Goal: Information Seeking & Learning: Learn about a topic

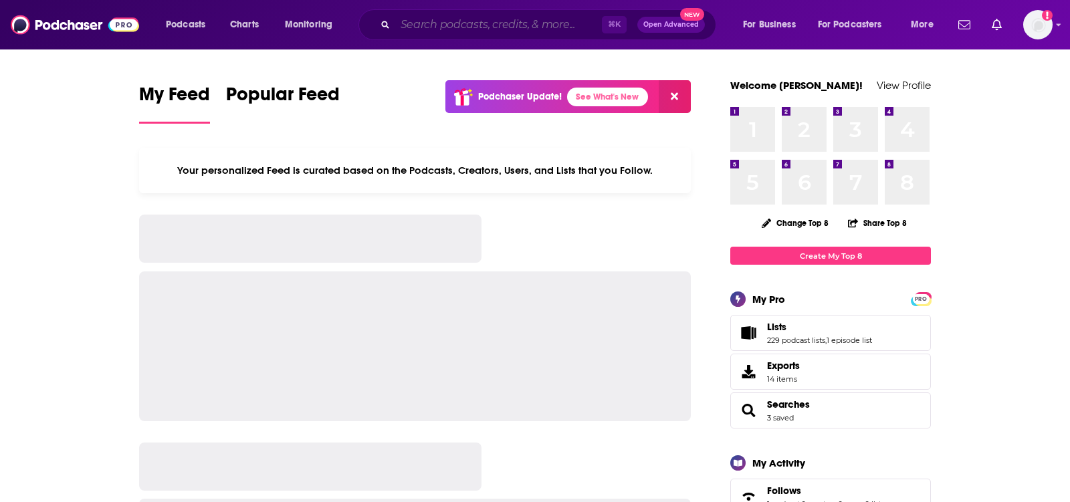
click at [433, 29] on input "Search podcasts, credits, & more..." at bounding box center [498, 24] width 207 height 21
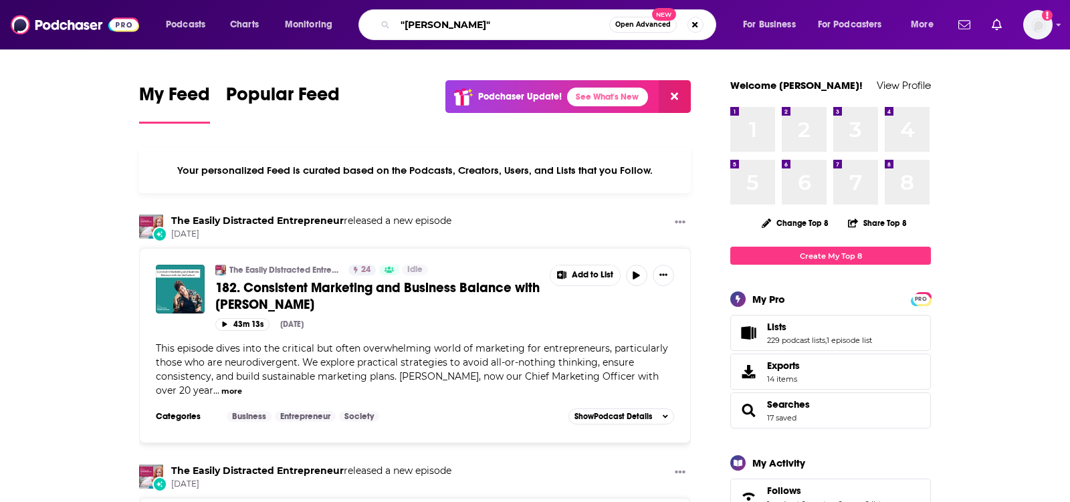
type input ""richard ryan""
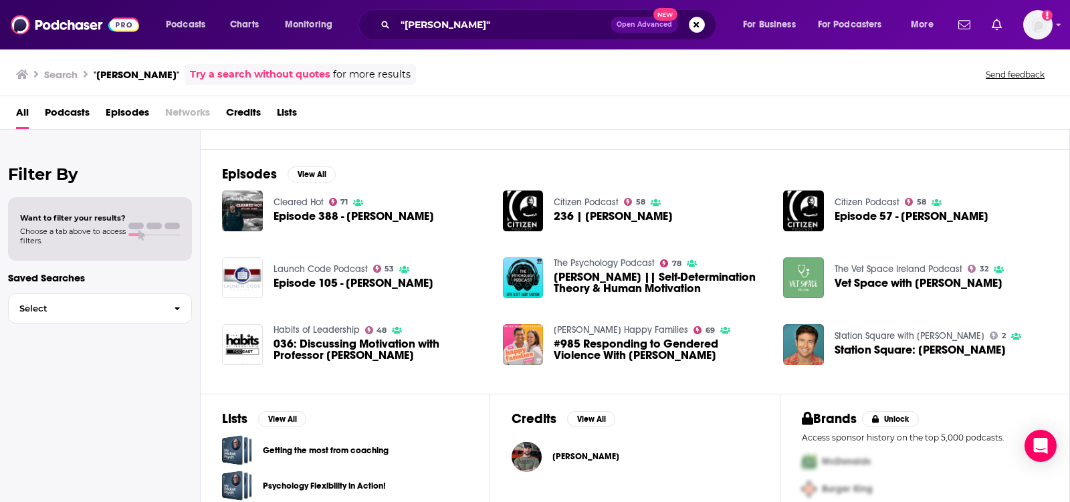
scroll to position [174, 0]
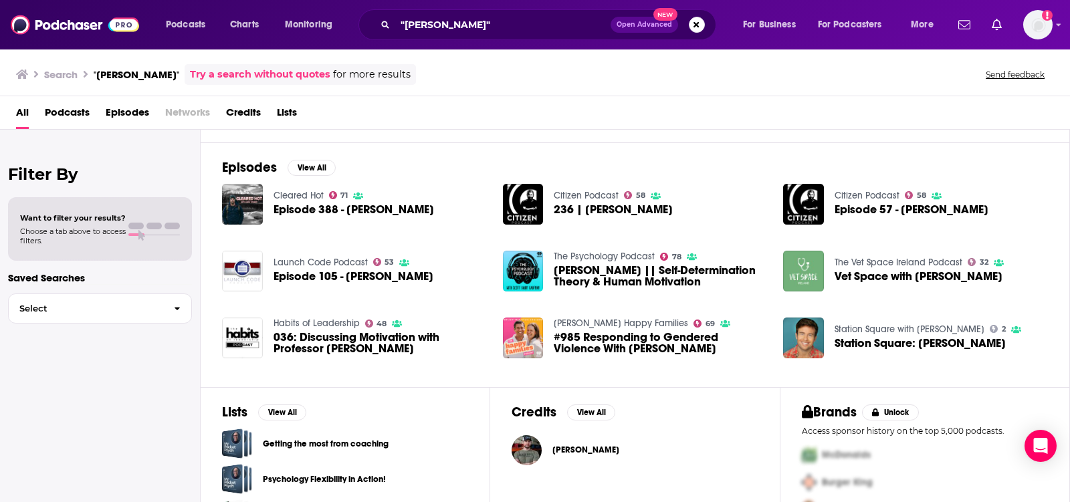
click at [623, 204] on span "236 | Richard Ryan" at bounding box center [613, 209] width 119 height 11
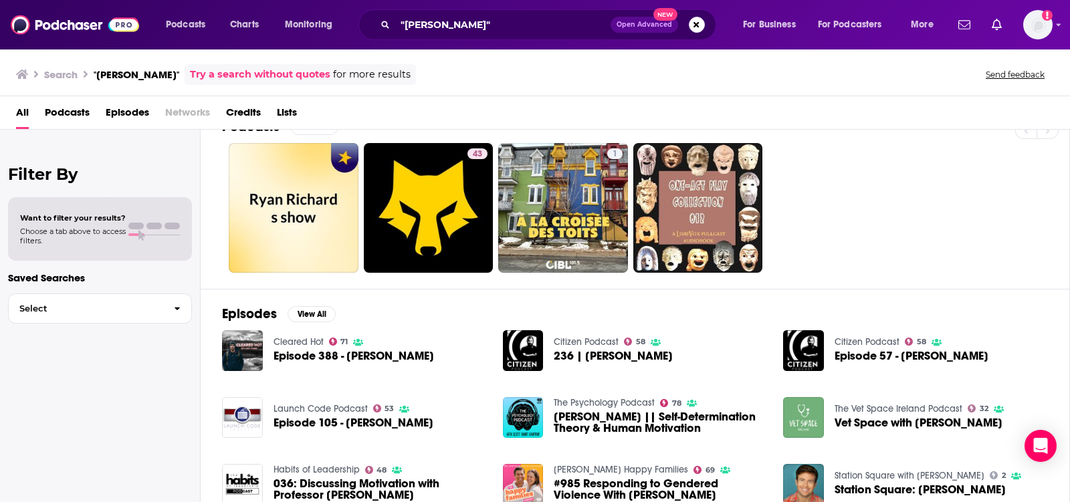
scroll to position [29, 0]
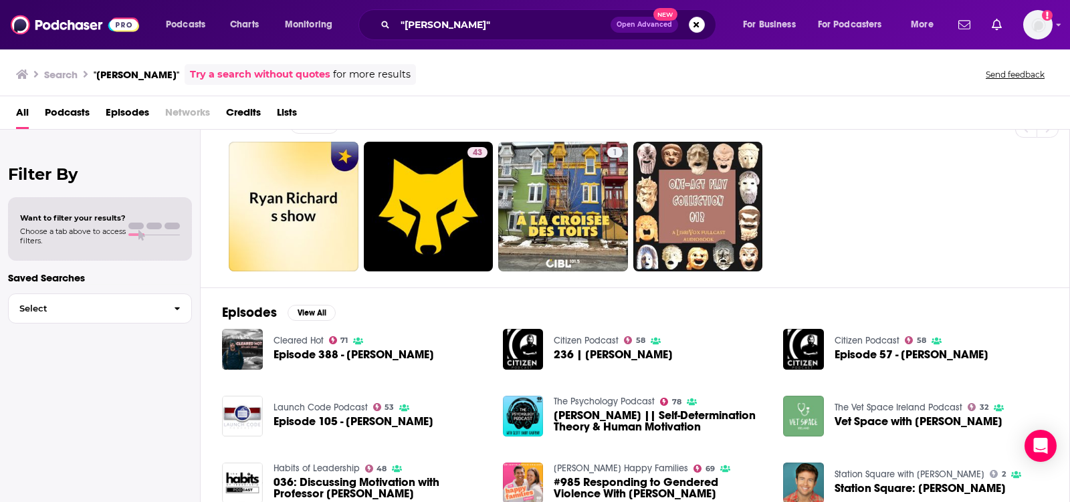
click at [864, 346] on div "Citizen Podcast 58 Episode 57 - Richard Ryan" at bounding box center [912, 349] width 154 height 41
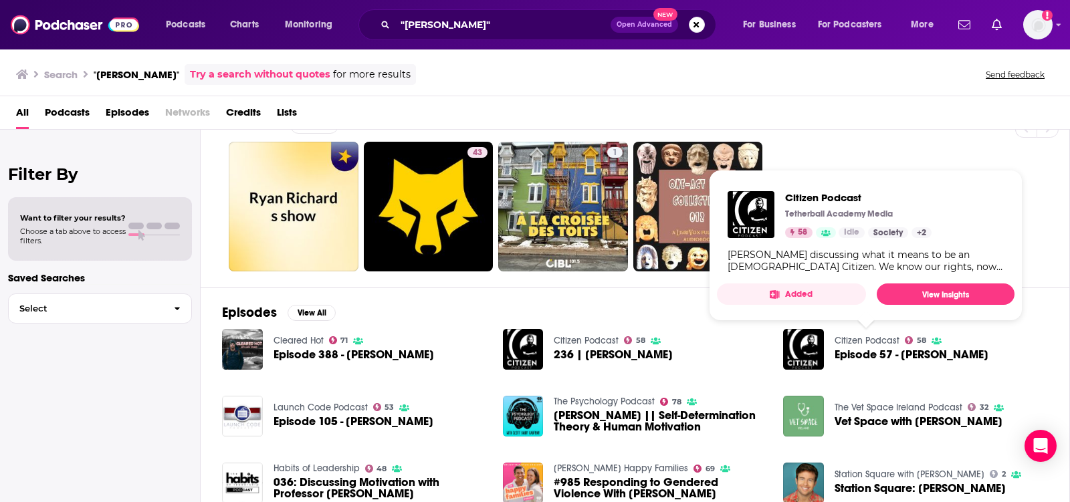
click at [863, 336] on link "Citizen Podcast" at bounding box center [867, 340] width 65 height 11
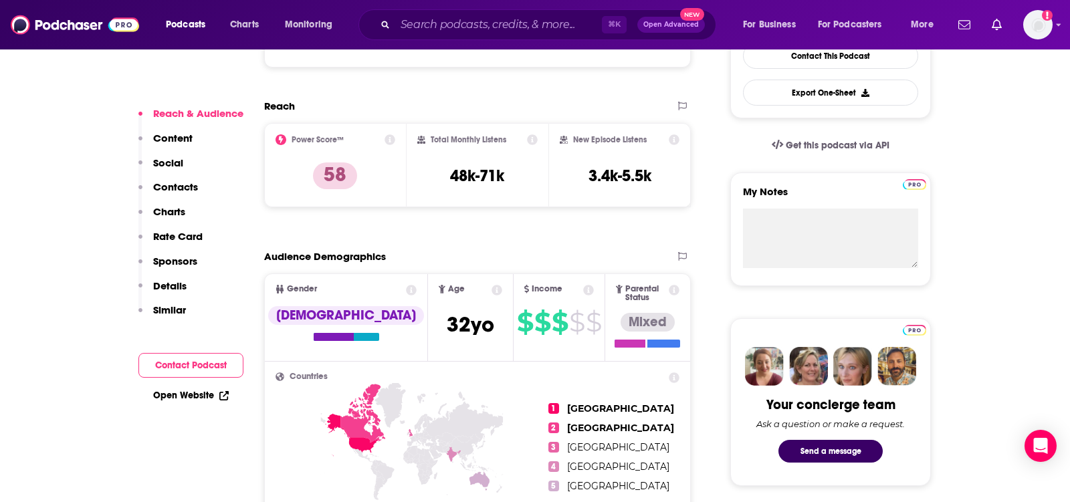
scroll to position [376, 0]
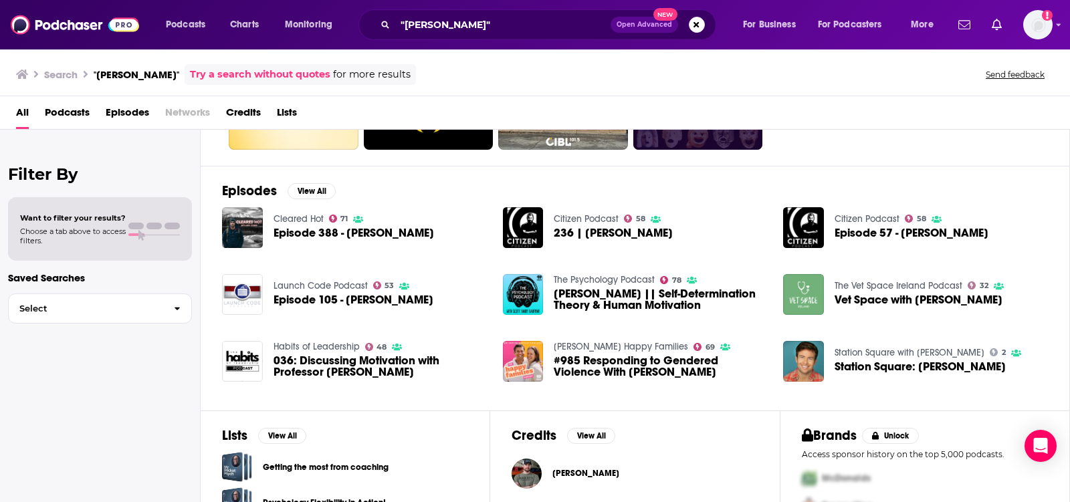
scroll to position [146, 0]
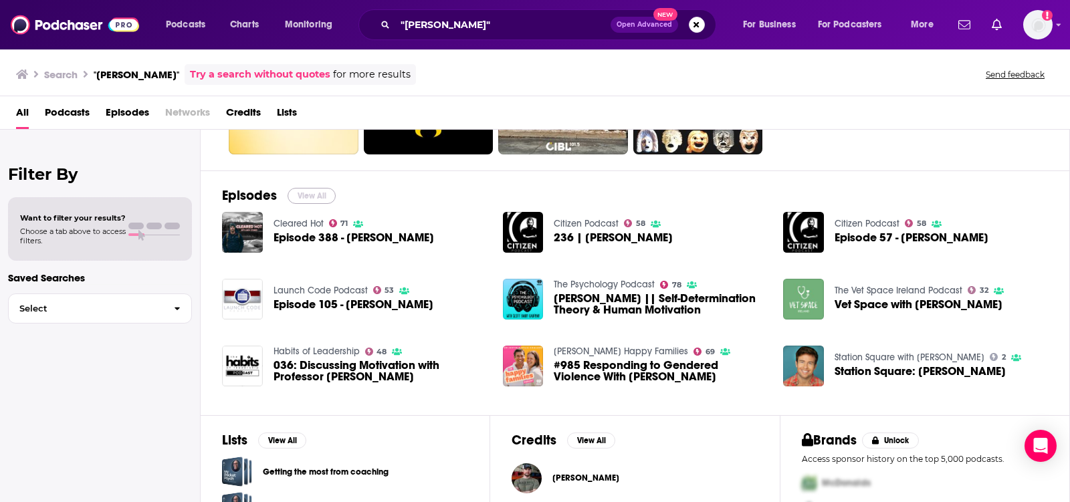
click at [306, 191] on button "View All" at bounding box center [312, 196] width 48 height 16
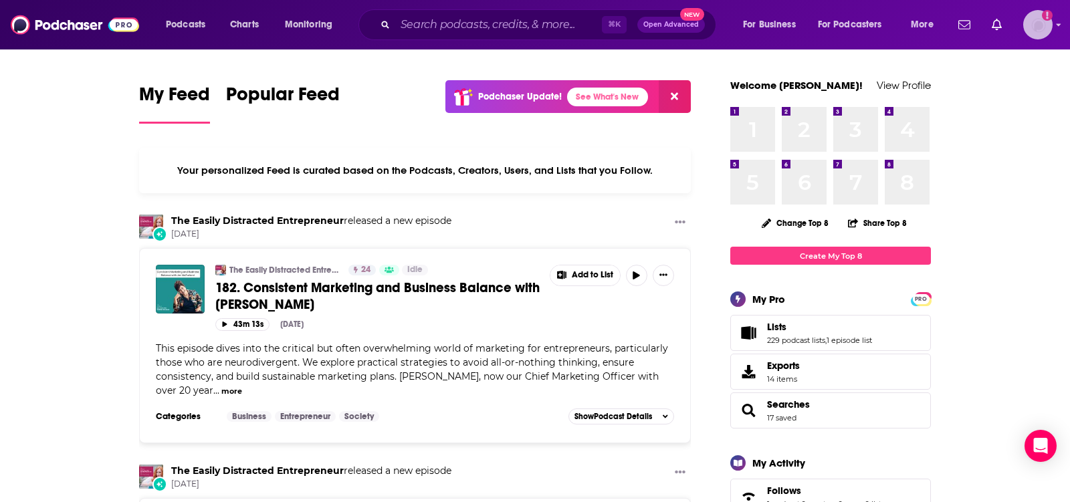
click at [1044, 23] on img "Logged in as TeemsPR" at bounding box center [1037, 24] width 29 height 29
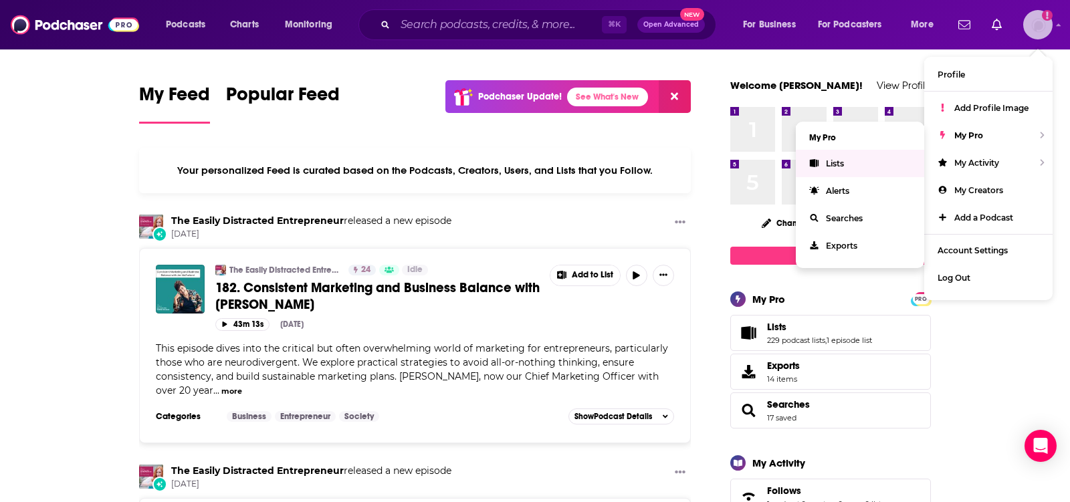
click at [838, 162] on span "Lists" at bounding box center [835, 164] width 18 height 10
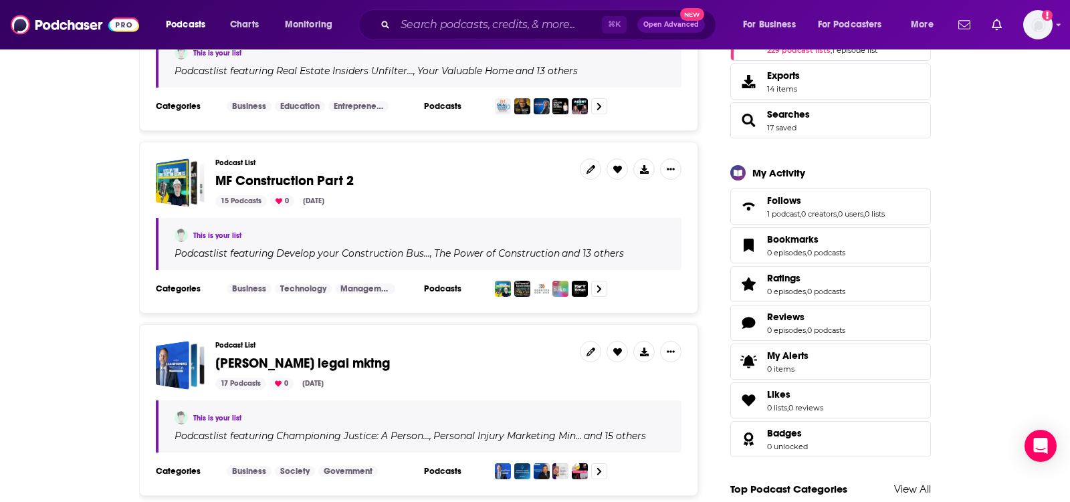
scroll to position [293, 0]
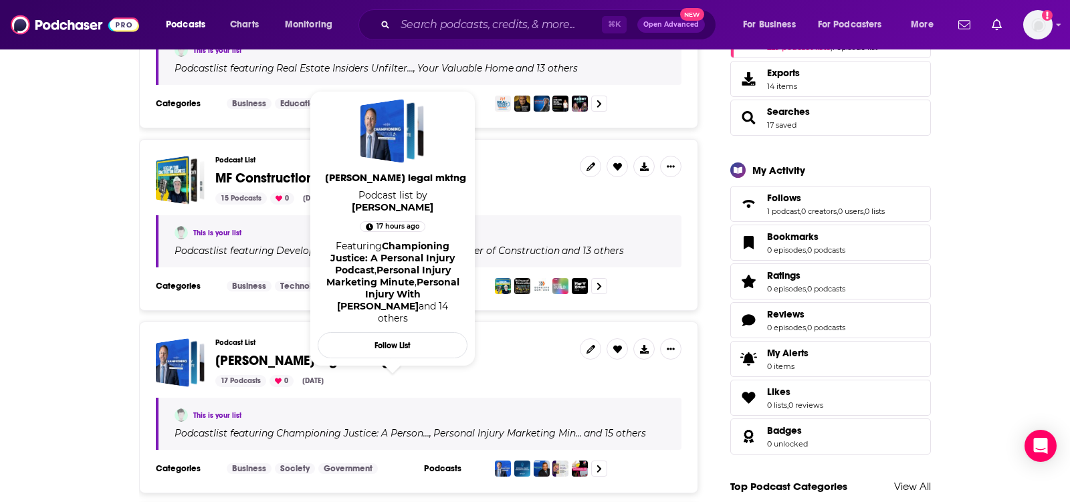
click at [261, 353] on span "david craig legal mktng" at bounding box center [302, 361] width 175 height 17
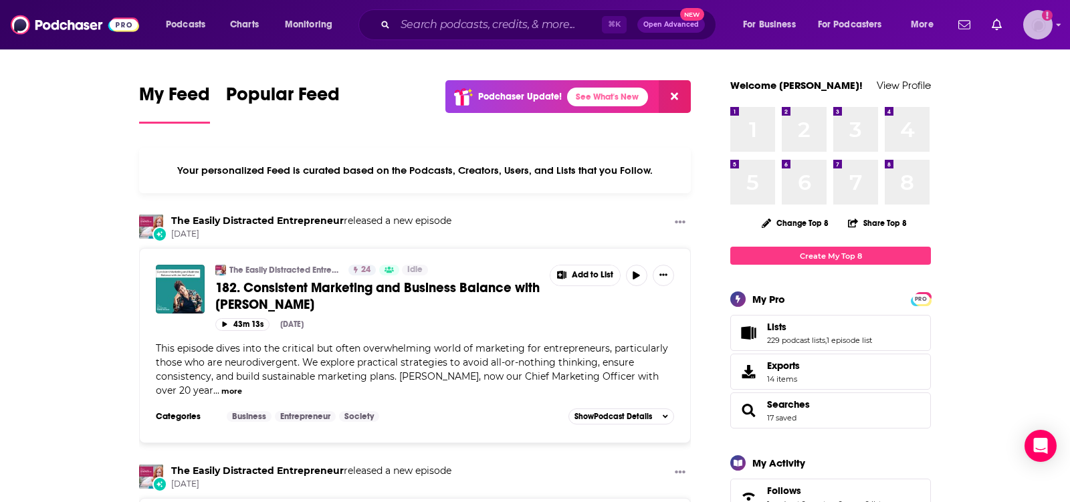
click at [1052, 23] on img "Logged in as TeemsPR" at bounding box center [1037, 24] width 29 height 29
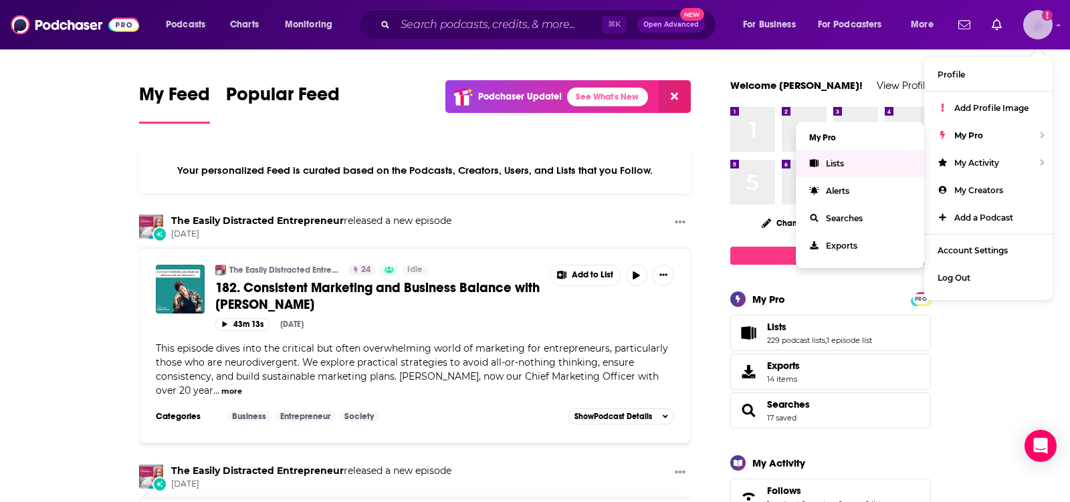
click at [840, 163] on span "Lists" at bounding box center [835, 164] width 18 height 10
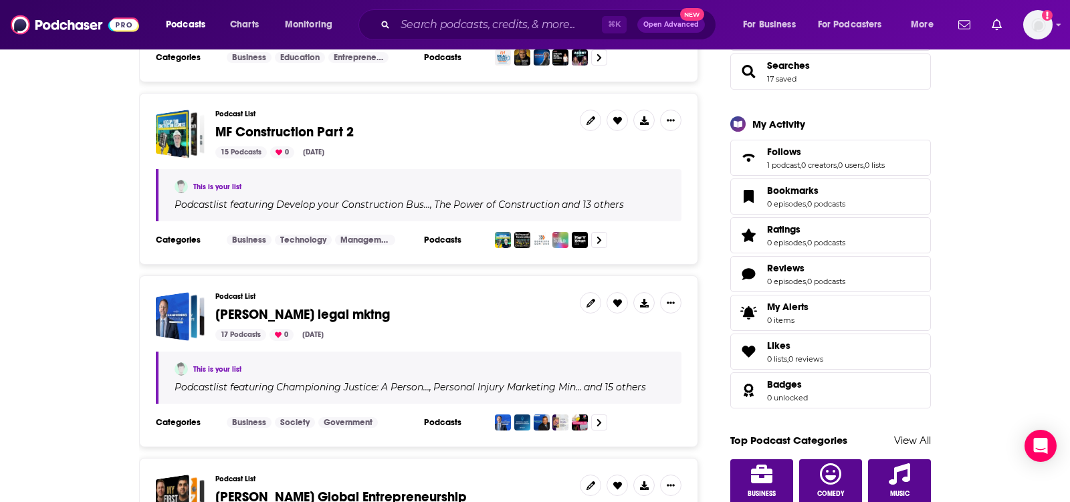
scroll to position [360, 0]
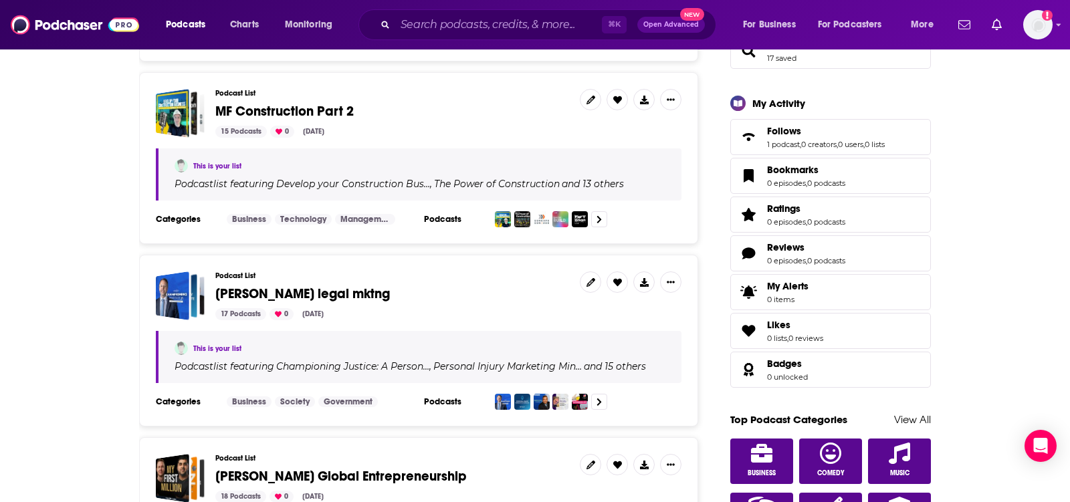
click at [260, 291] on span "david craig legal mktng" at bounding box center [302, 294] width 175 height 17
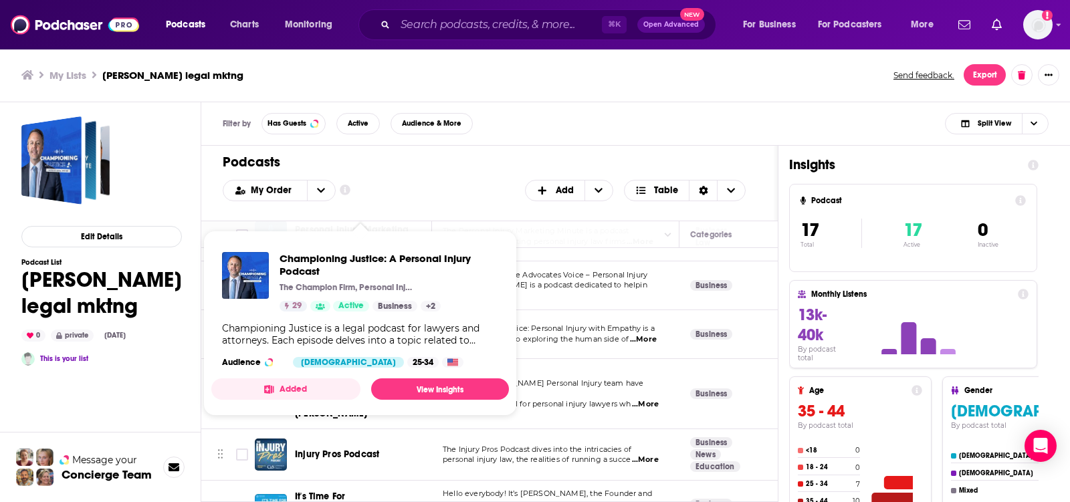
scroll to position [91, 0]
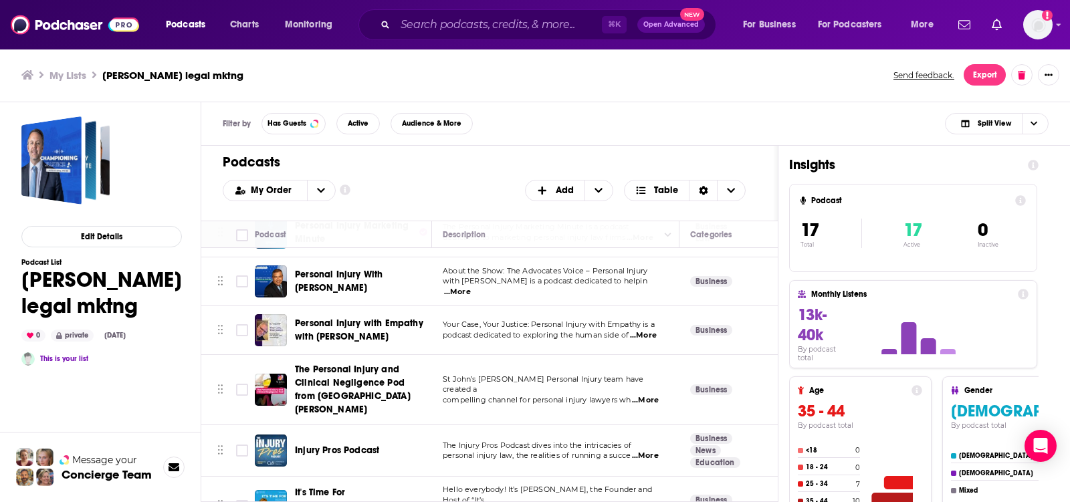
click at [492, 169] on h1 "Podcasts" at bounding box center [484, 162] width 523 height 17
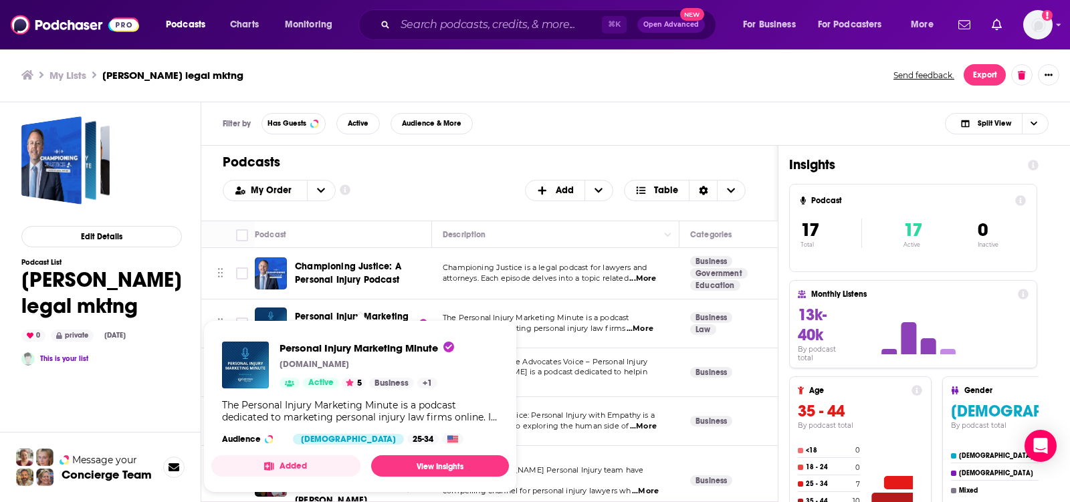
click at [420, 175] on div "Podcasts Add My Order Customize Your List Order Select the “My Order” sort and …" at bounding box center [489, 183] width 577 height 75
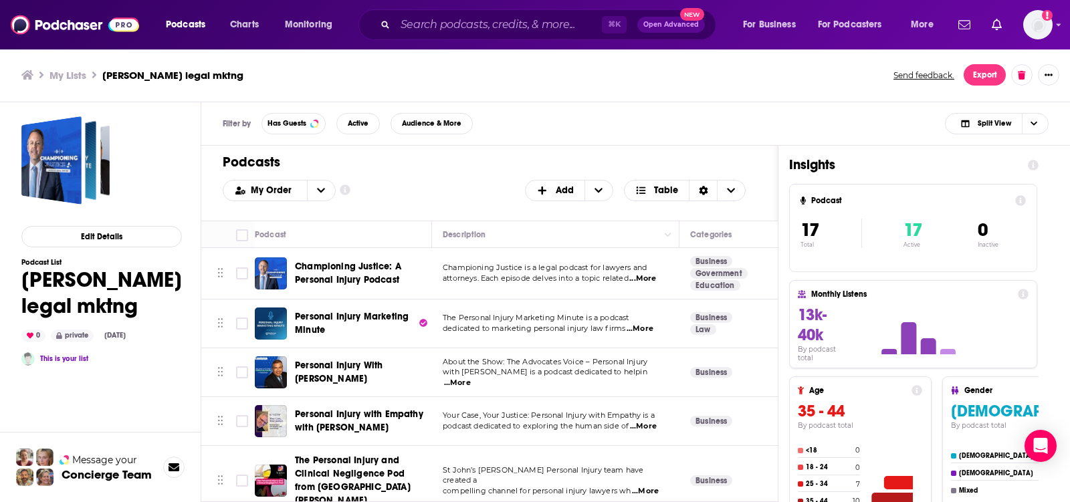
click at [441, 157] on h1 "Podcasts" at bounding box center [484, 162] width 523 height 17
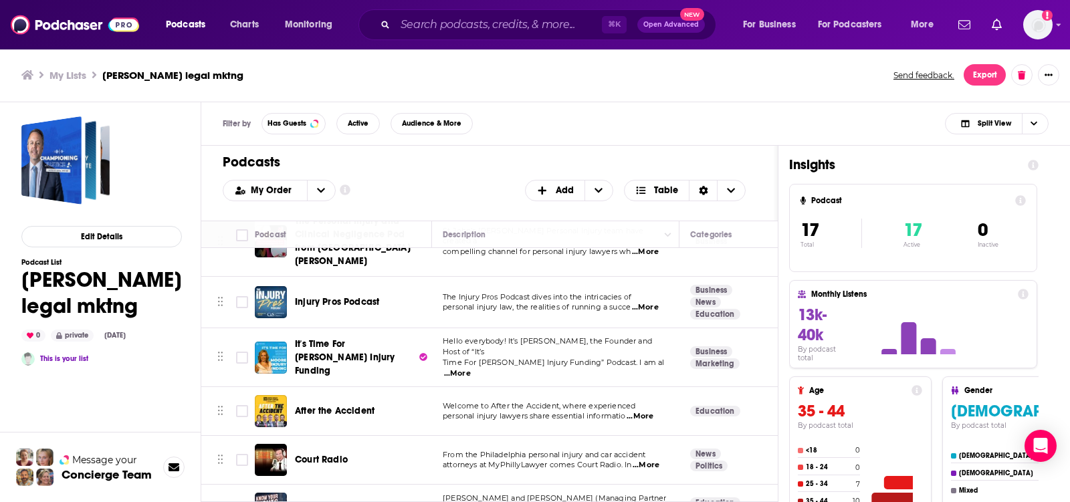
scroll to position [235, 0]
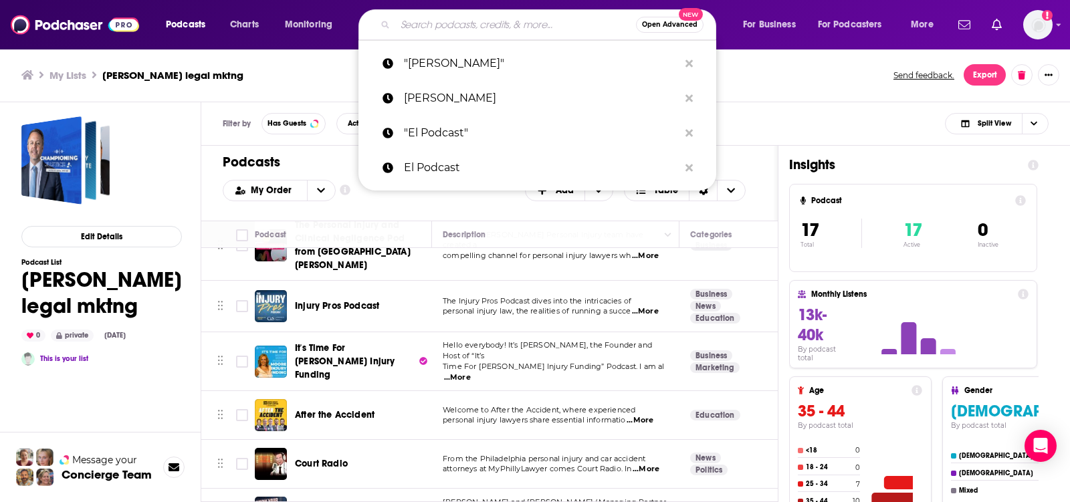
click at [484, 25] on input "Search podcasts, credits, & more..." at bounding box center [515, 24] width 241 height 21
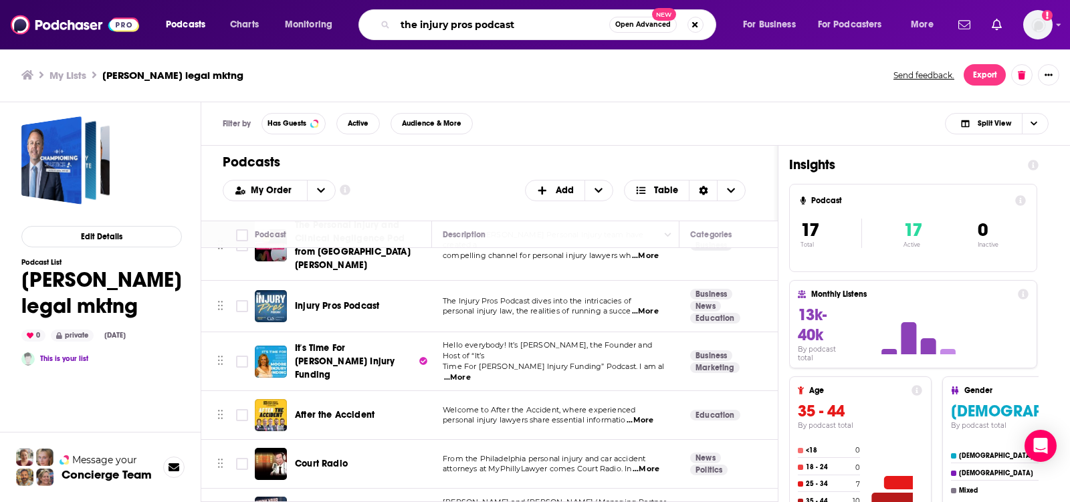
type input "the injury pros podcast"
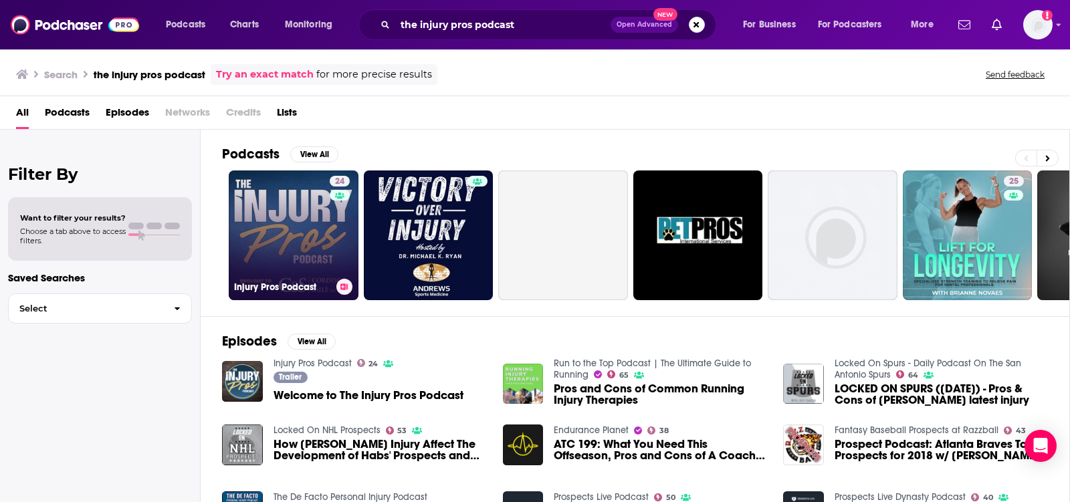
click at [312, 216] on link "24 Injury Pros Podcast" at bounding box center [294, 236] width 130 height 130
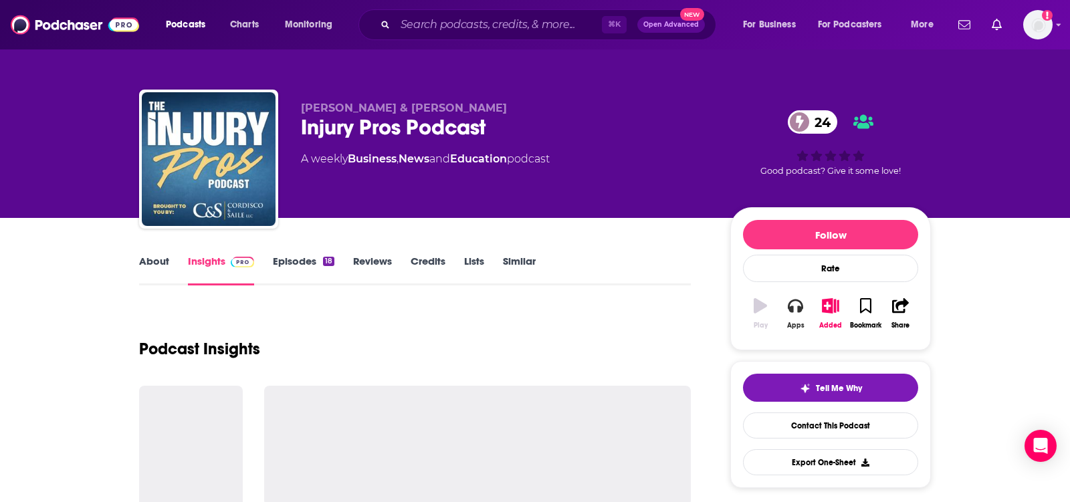
click at [786, 304] on button "Apps" at bounding box center [795, 314] width 35 height 48
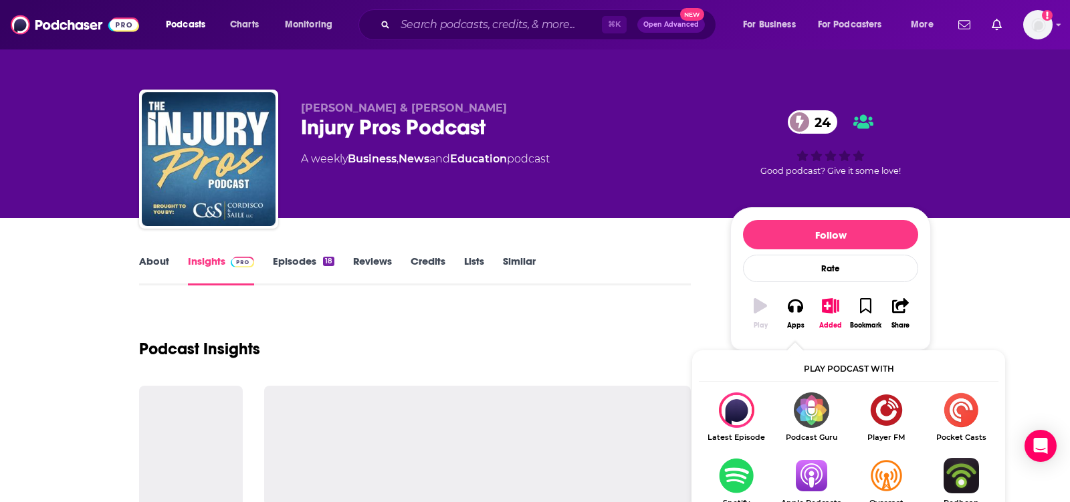
click at [810, 466] on img "Show Listen On dropdown" at bounding box center [811, 475] width 75 height 35
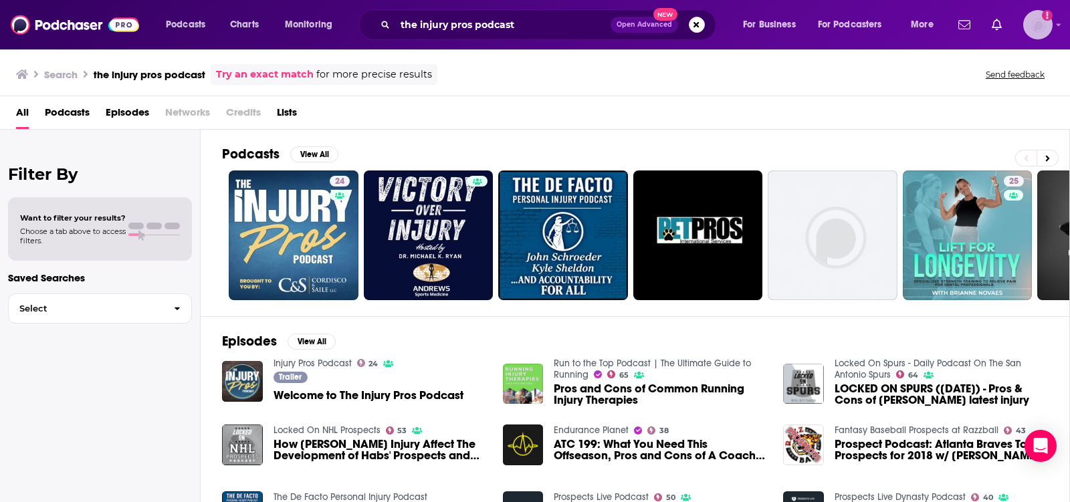
click at [1029, 22] on img "Logged in as TeemsPR" at bounding box center [1037, 24] width 29 height 29
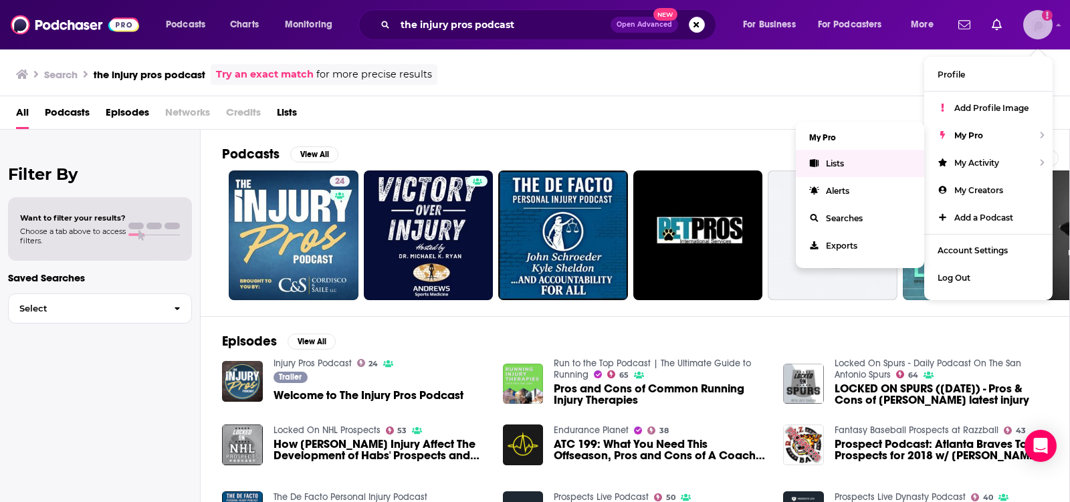
click at [847, 163] on link "Lists" at bounding box center [860, 163] width 128 height 27
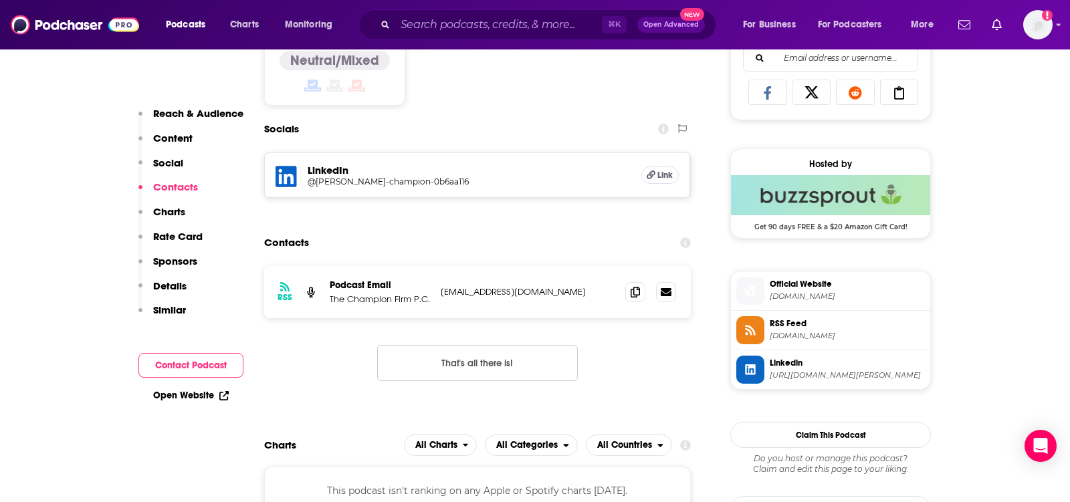
scroll to position [883, 0]
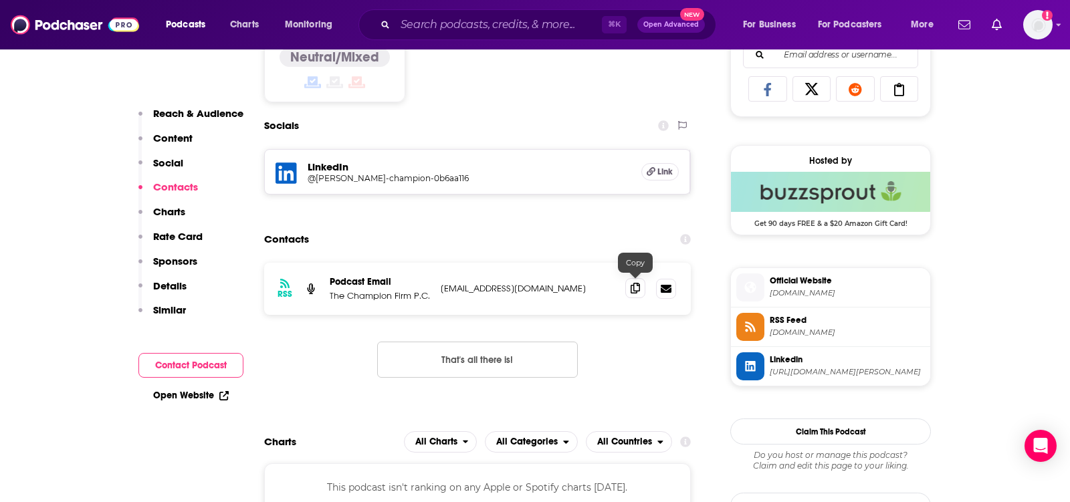
click at [631, 290] on icon at bounding box center [635, 288] width 9 height 11
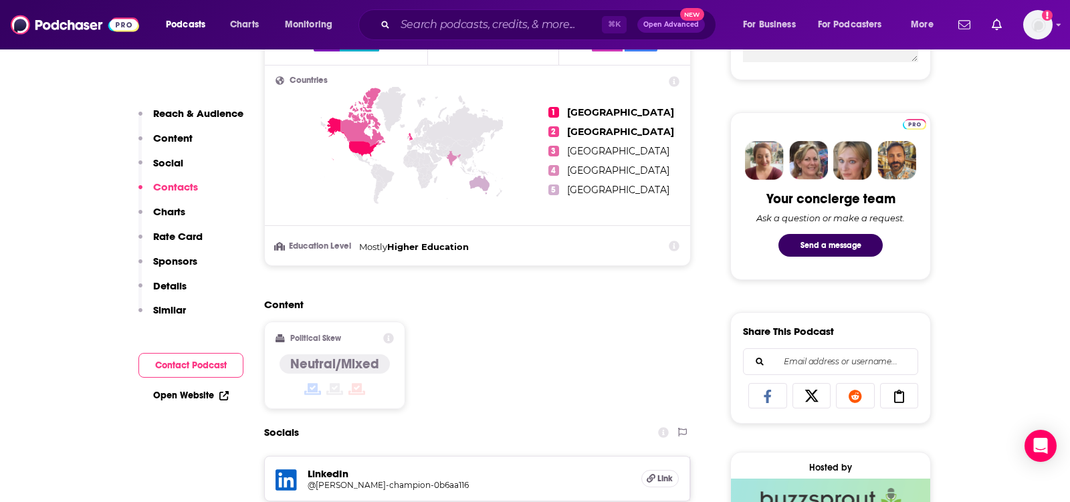
scroll to position [0, 0]
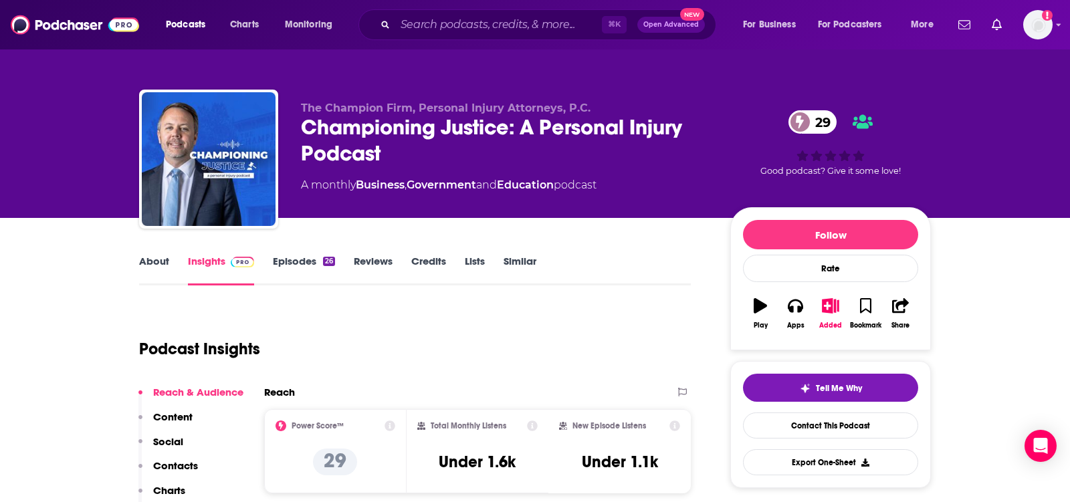
click at [152, 270] on link "About" at bounding box center [154, 270] width 30 height 31
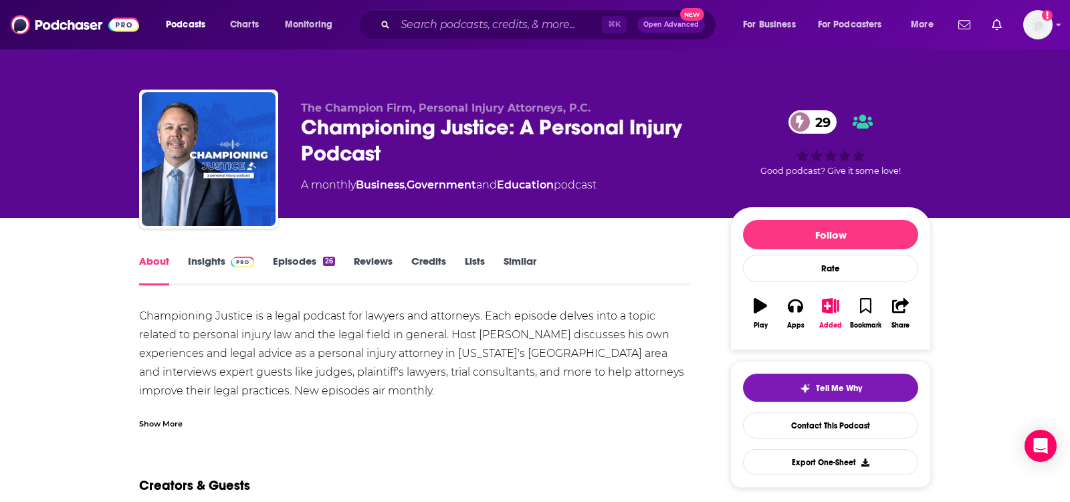
click at [213, 254] on div "About Insights Episodes 26 Reviews Credits Lists Similar" at bounding box center [415, 269] width 552 height 33
click at [213, 259] on link "Insights" at bounding box center [221, 270] width 66 height 31
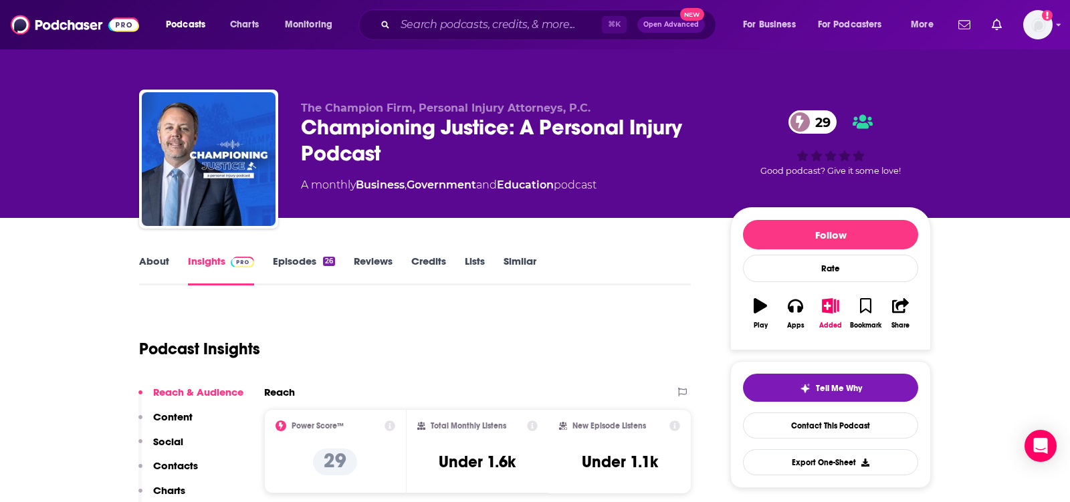
click at [163, 260] on link "About" at bounding box center [154, 270] width 30 height 31
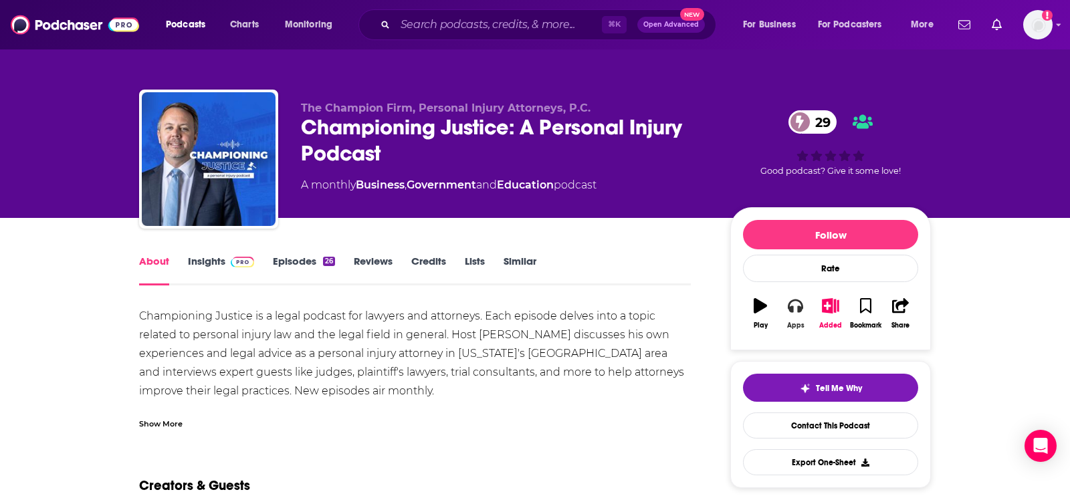
click at [797, 305] on icon "button" at bounding box center [795, 305] width 15 height 15
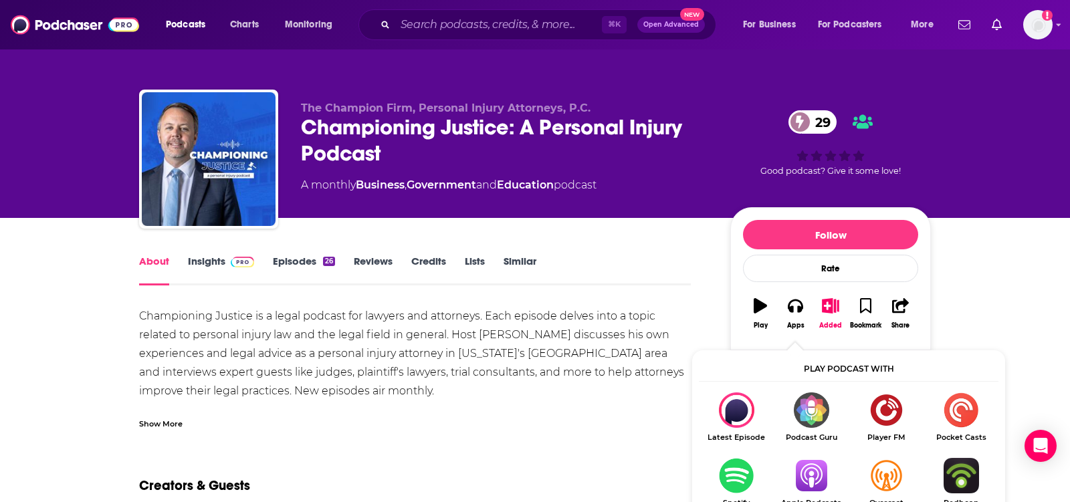
click at [811, 467] on img "Show Listen On dropdown" at bounding box center [811, 475] width 75 height 35
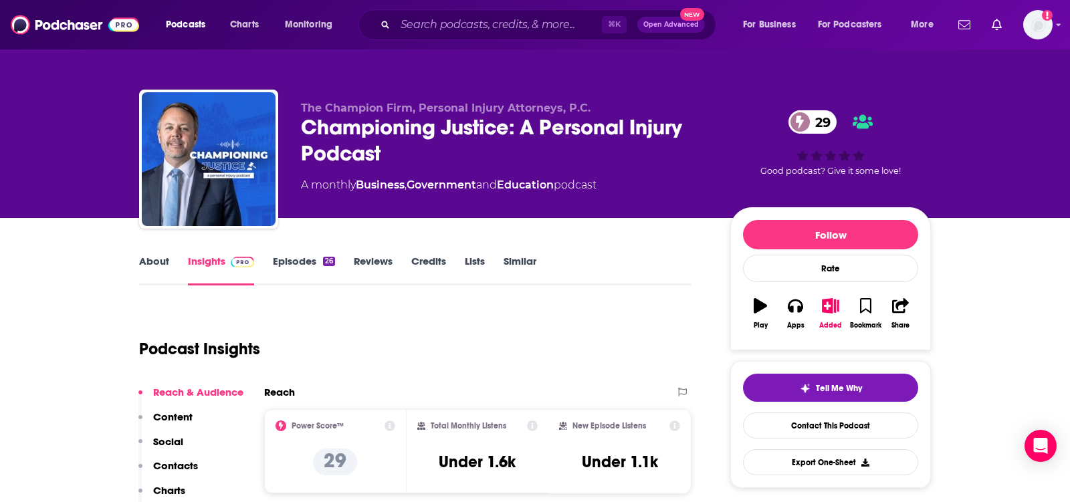
scroll to position [8, 0]
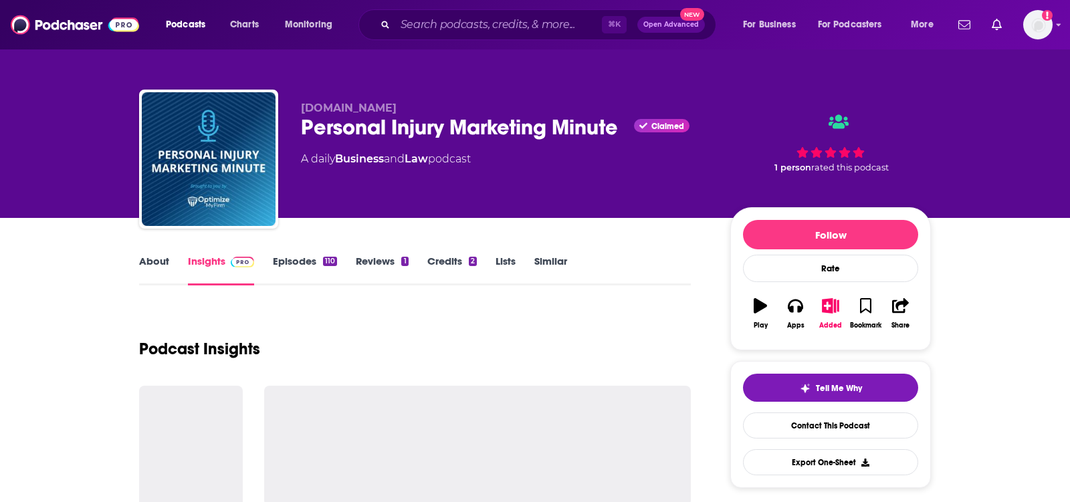
click at [154, 259] on link "About" at bounding box center [154, 270] width 30 height 31
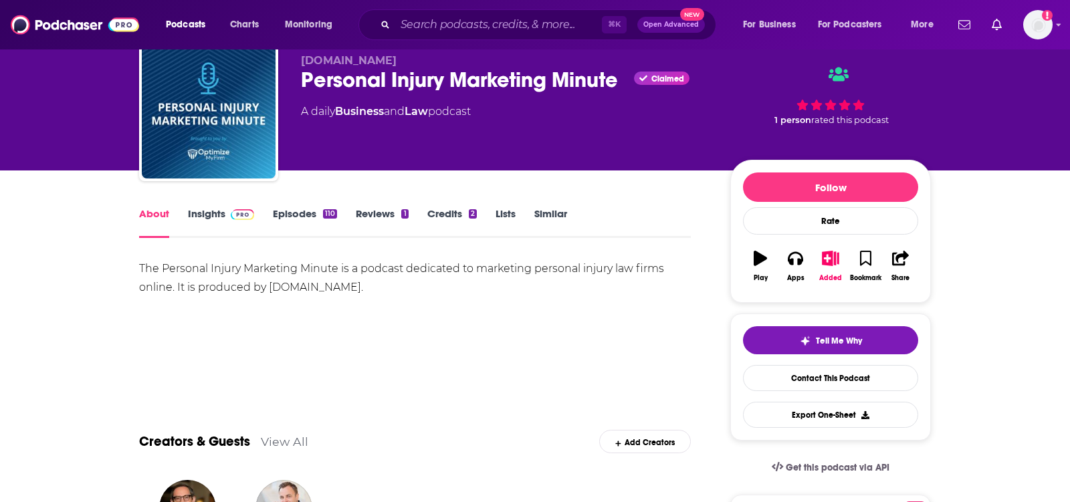
scroll to position [1, 0]
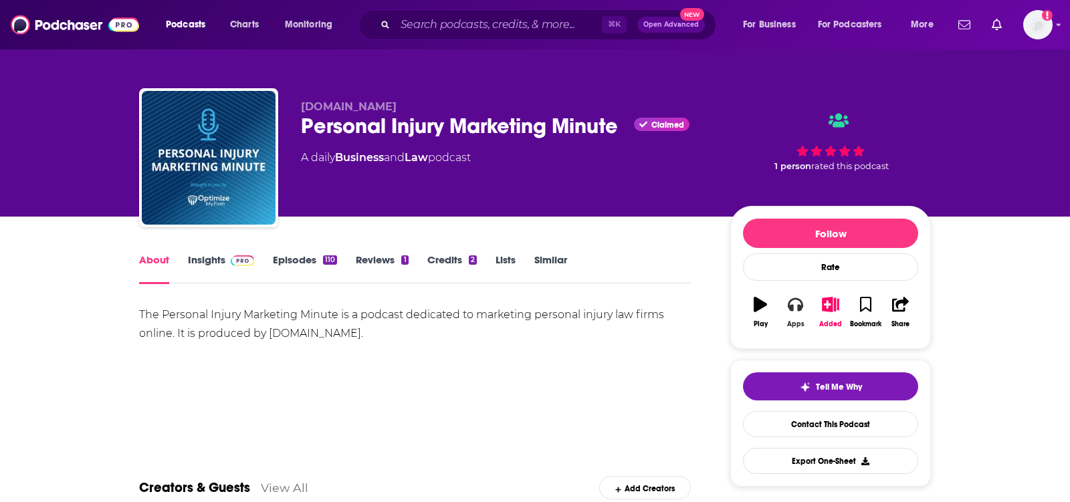
click at [797, 298] on icon "button" at bounding box center [795, 304] width 15 height 13
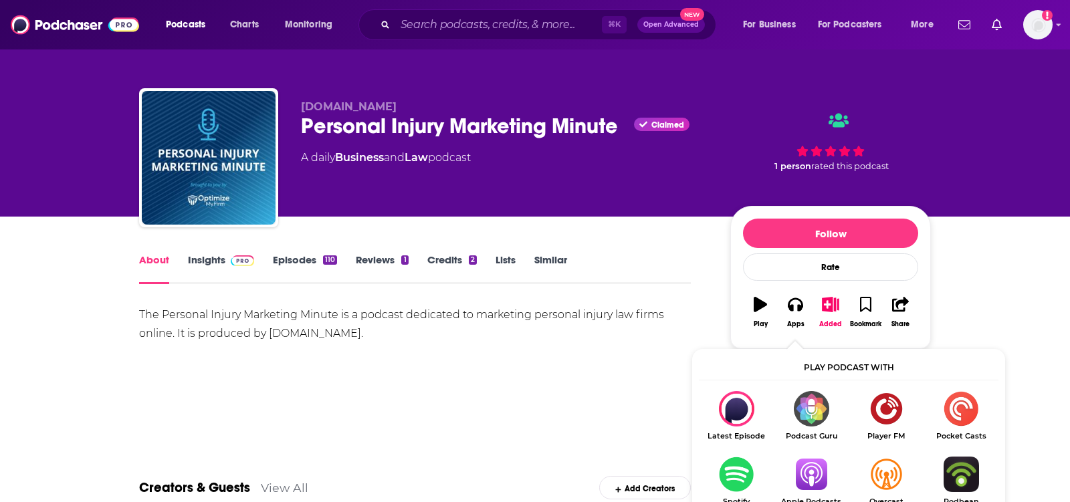
click at [808, 480] on img "Show Listen On dropdown" at bounding box center [811, 474] width 75 height 35
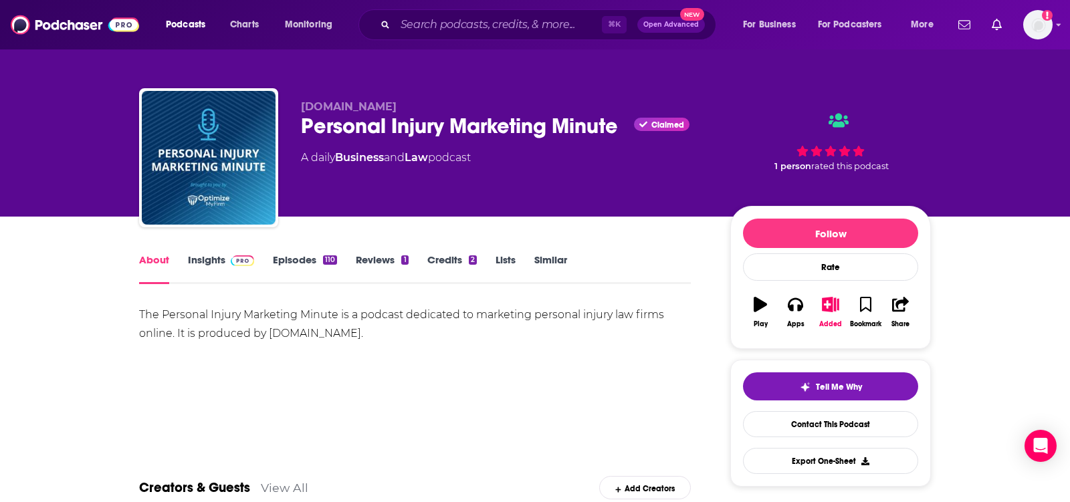
click at [233, 257] on img at bounding box center [242, 261] width 23 height 11
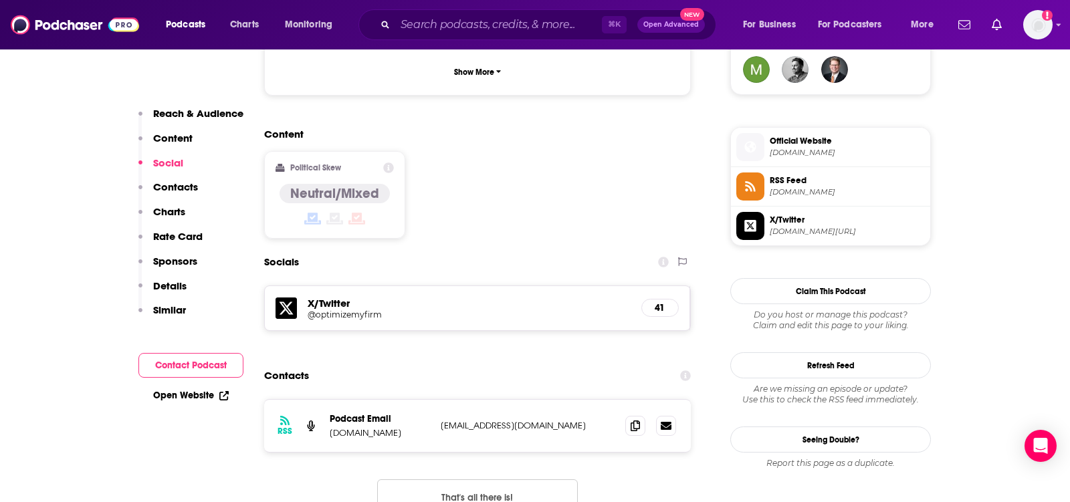
scroll to position [1005, 0]
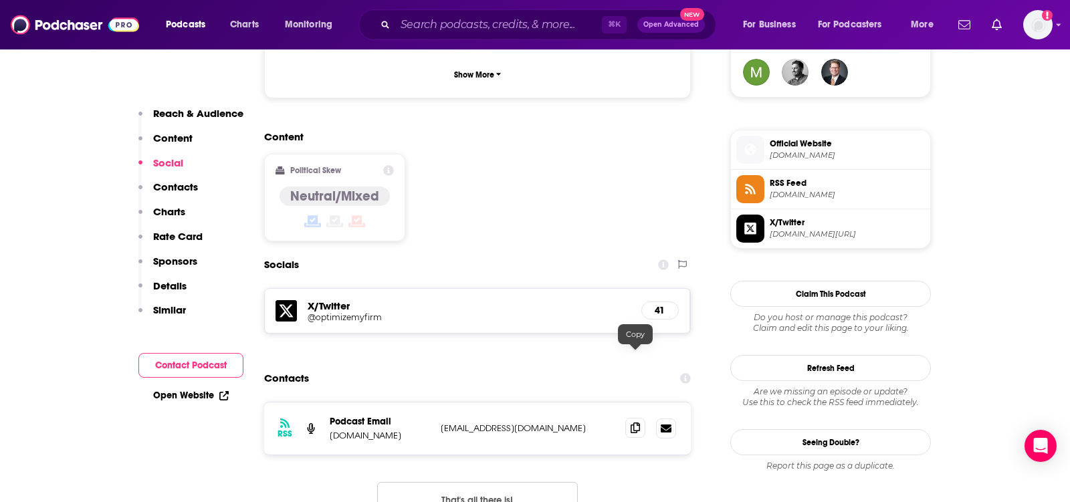
click at [629, 418] on span at bounding box center [635, 428] width 20 height 20
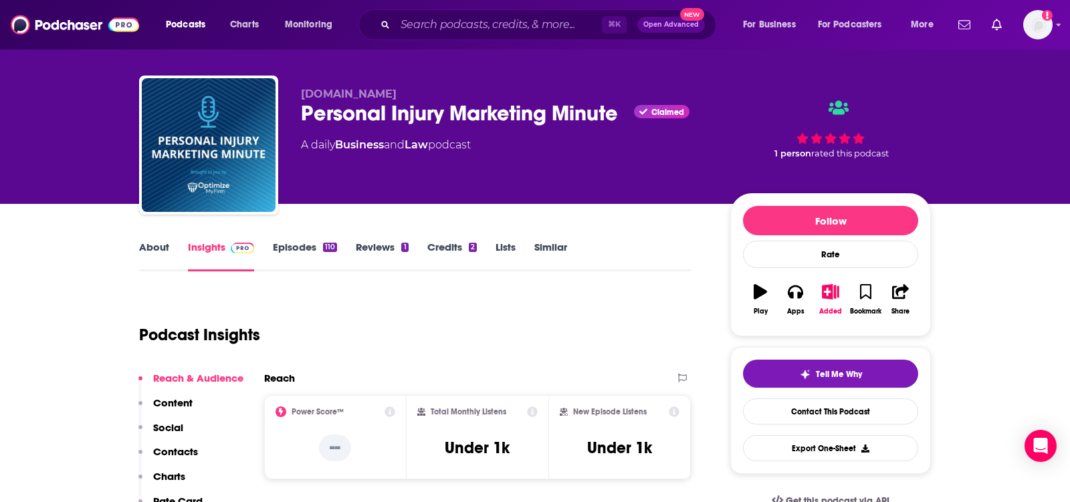
scroll to position [0, 0]
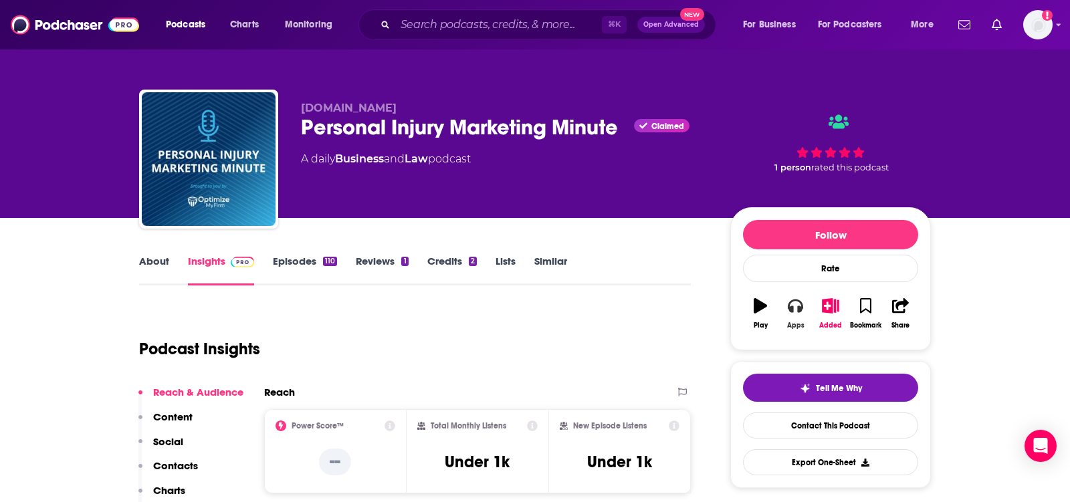
click at [791, 307] on icon "button" at bounding box center [795, 306] width 15 height 13
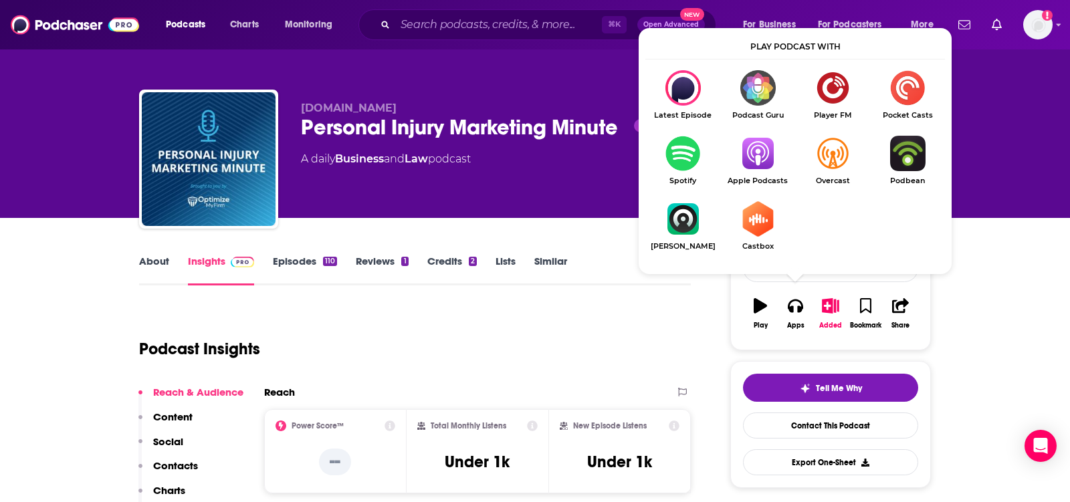
click at [753, 160] on img "Show Listen On dropdown" at bounding box center [757, 153] width 75 height 35
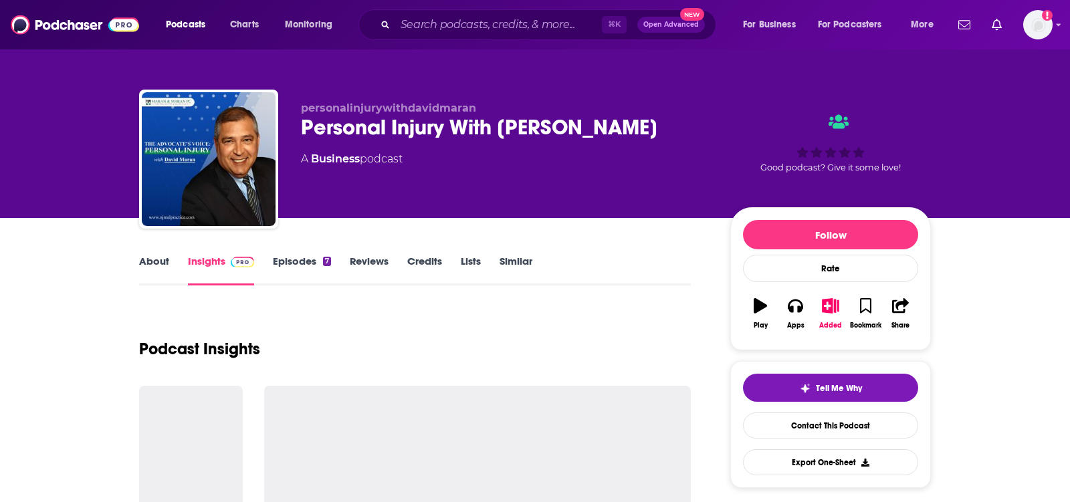
click at [151, 267] on link "About" at bounding box center [154, 270] width 30 height 31
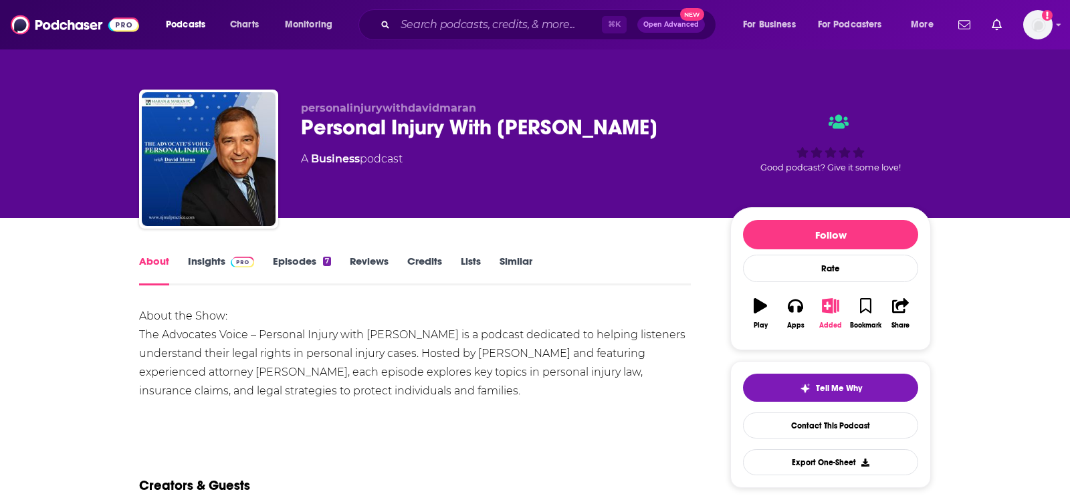
click at [832, 308] on icon "button" at bounding box center [831, 305] width 17 height 15
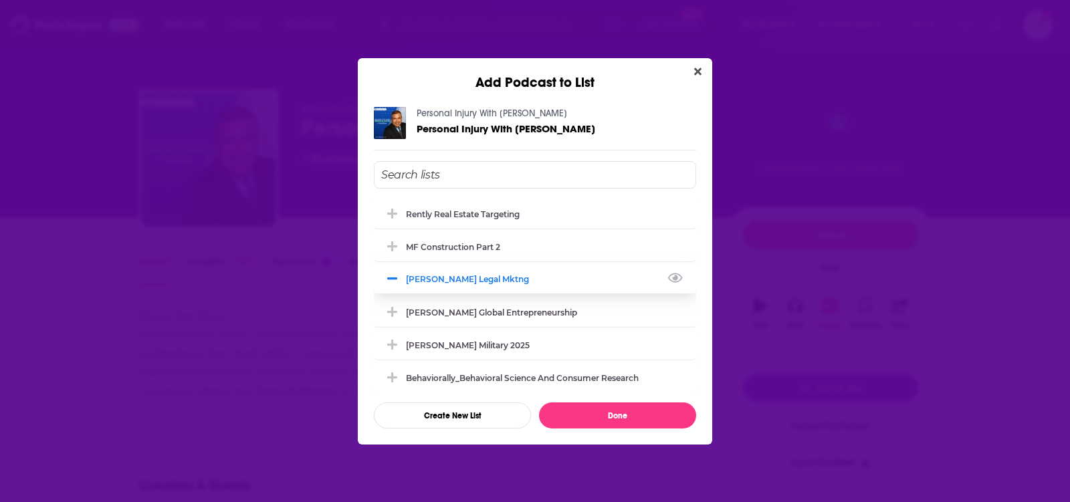
click at [440, 284] on div "david craig legal mktng" at bounding box center [535, 278] width 322 height 29
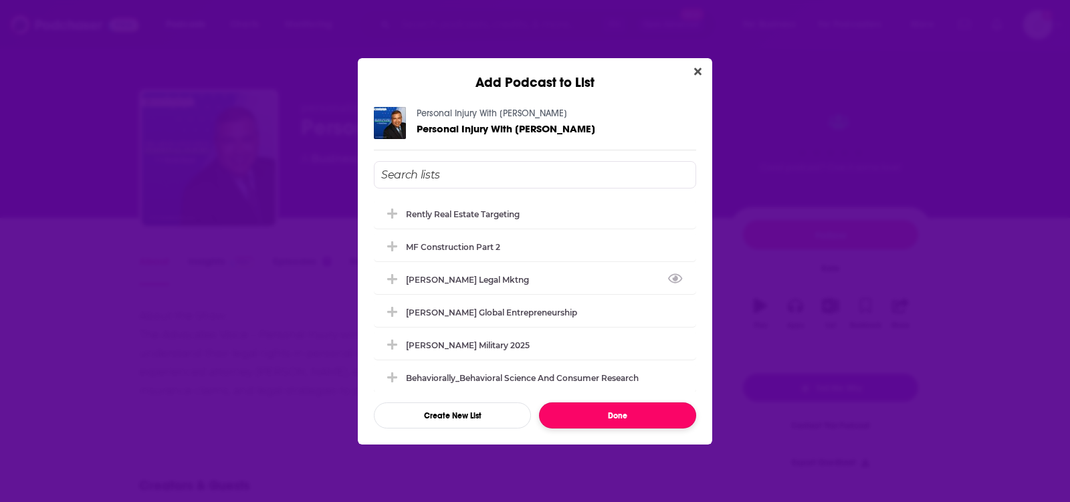
click at [623, 404] on button "Done" at bounding box center [617, 416] width 157 height 26
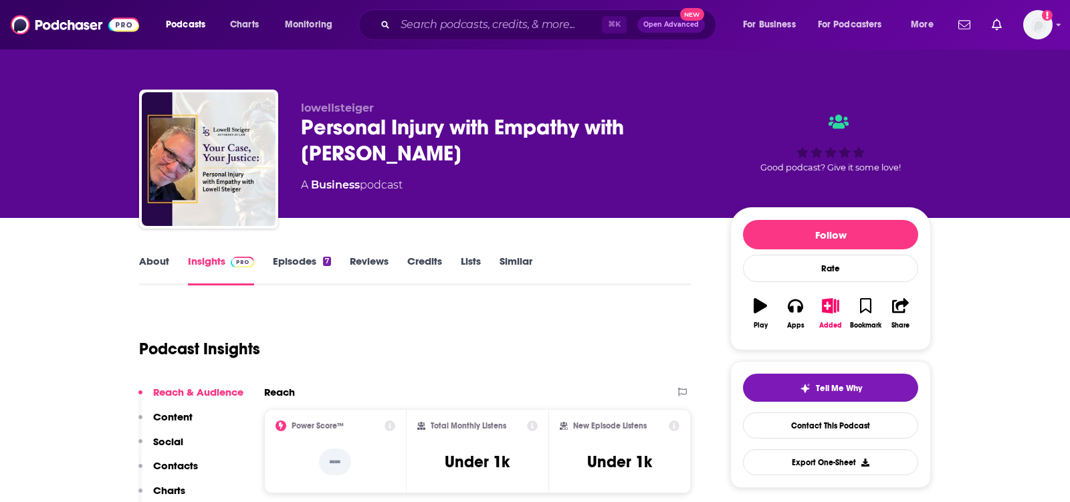
click at [149, 276] on link "About" at bounding box center [154, 270] width 30 height 31
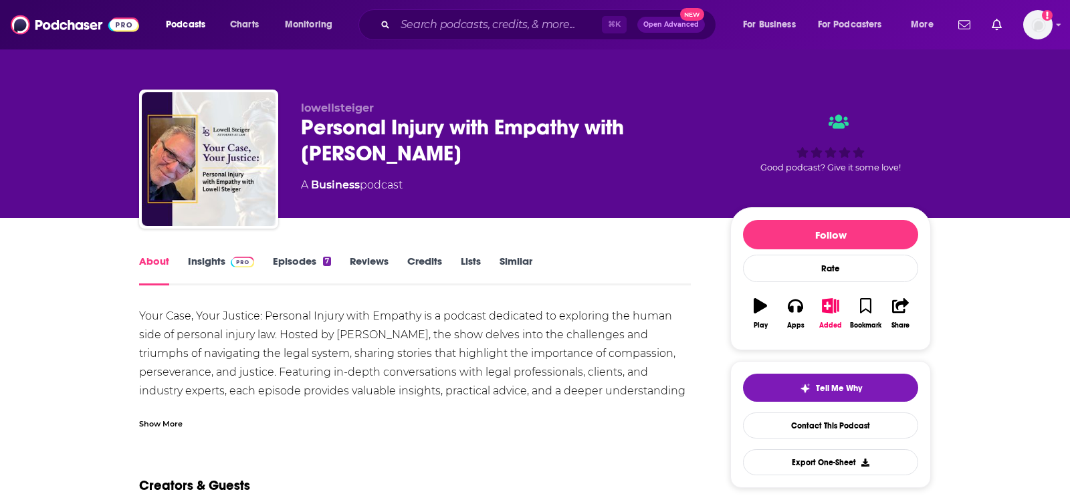
click at [154, 421] on div "Show More" at bounding box center [160, 423] width 43 height 13
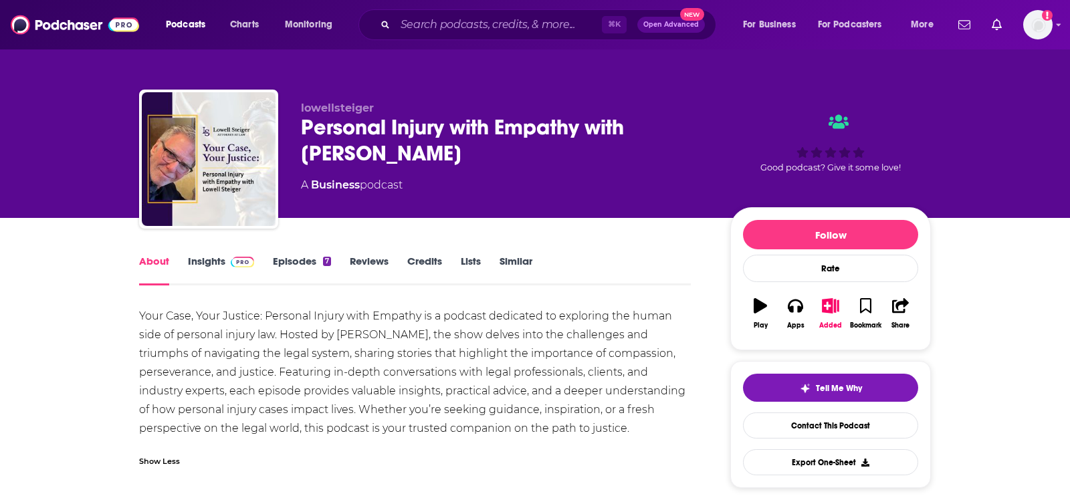
click at [225, 259] on span at bounding box center [239, 261] width 29 height 13
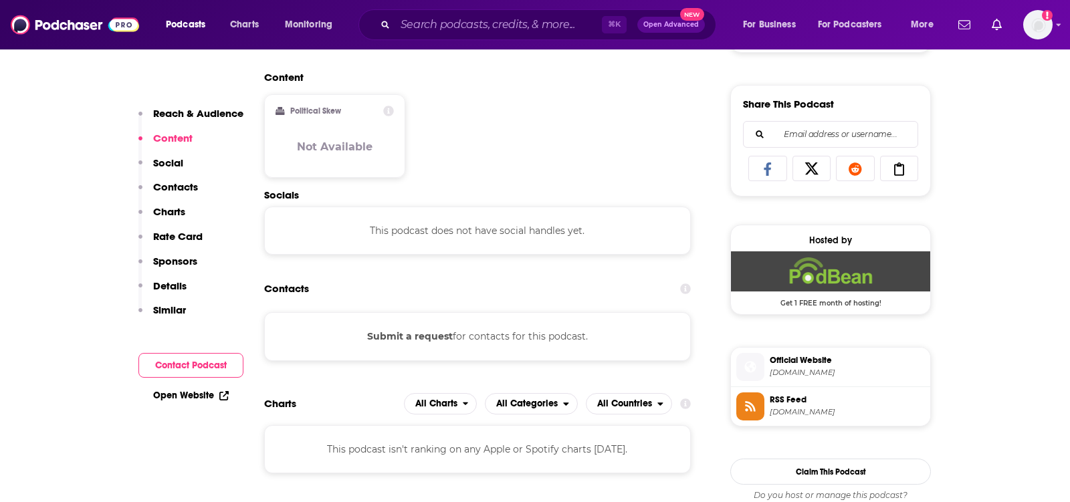
scroll to position [824, 0]
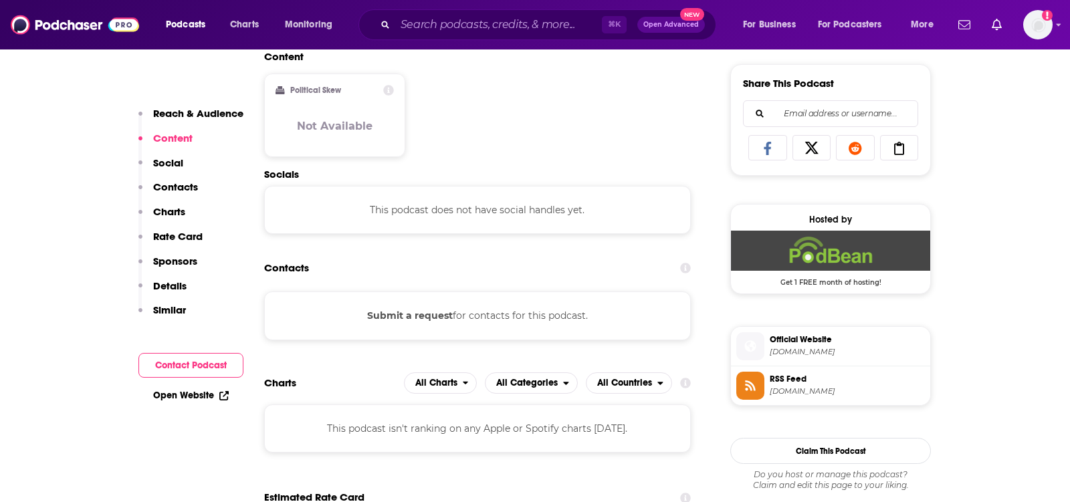
click at [390, 318] on button "Submit a request" at bounding box center [410, 315] width 86 height 15
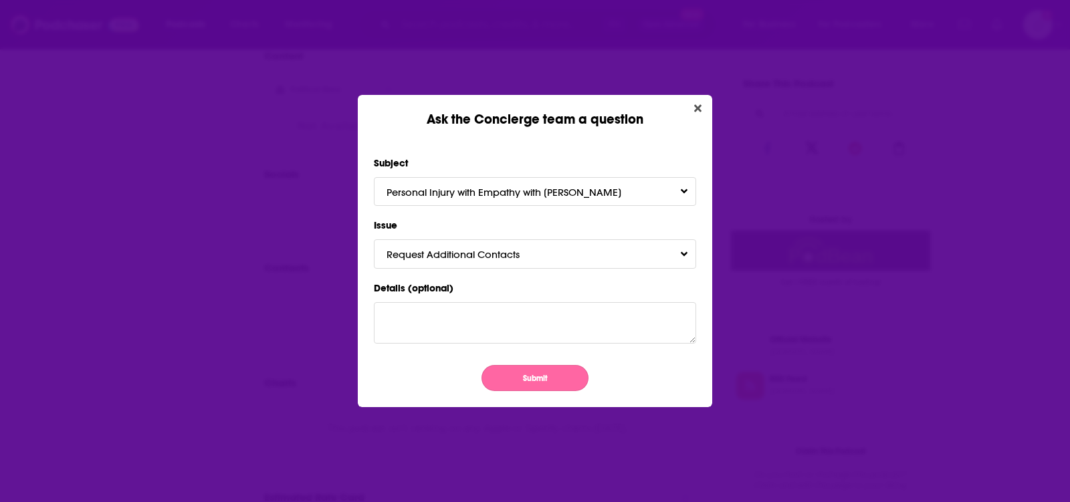
click at [501, 379] on button "Submit" at bounding box center [535, 378] width 107 height 26
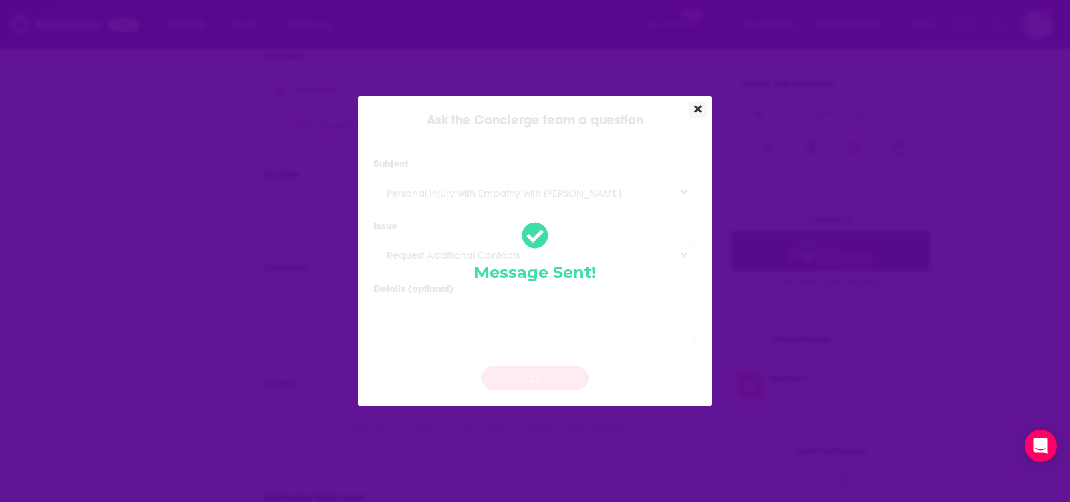
click at [699, 105] on icon "Close" at bounding box center [697, 109] width 7 height 11
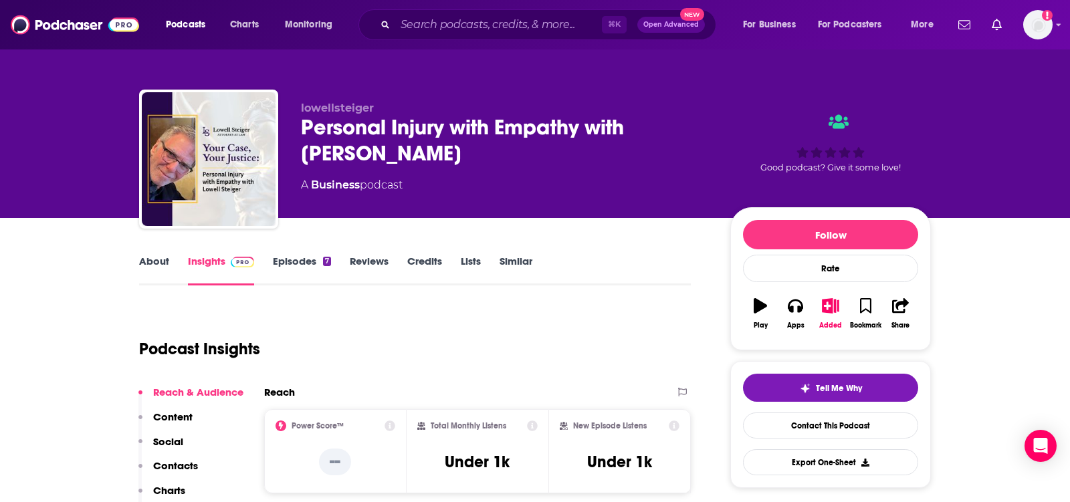
drag, startPoint x: 437, startPoint y: 158, endPoint x: 284, endPoint y: 130, distance: 155.6
click at [284, 130] on div "lowellsteiger Personal Injury with Empathy with [PERSON_NAME] A Business podcas…" at bounding box center [535, 162] width 792 height 144
copy h2 "Personal Injury with Empathy with [PERSON_NAME]"
click at [37, 181] on div "lowellsteiger Personal Injury with Empathy with [PERSON_NAME] A Business podcas…" at bounding box center [535, 109] width 1070 height 218
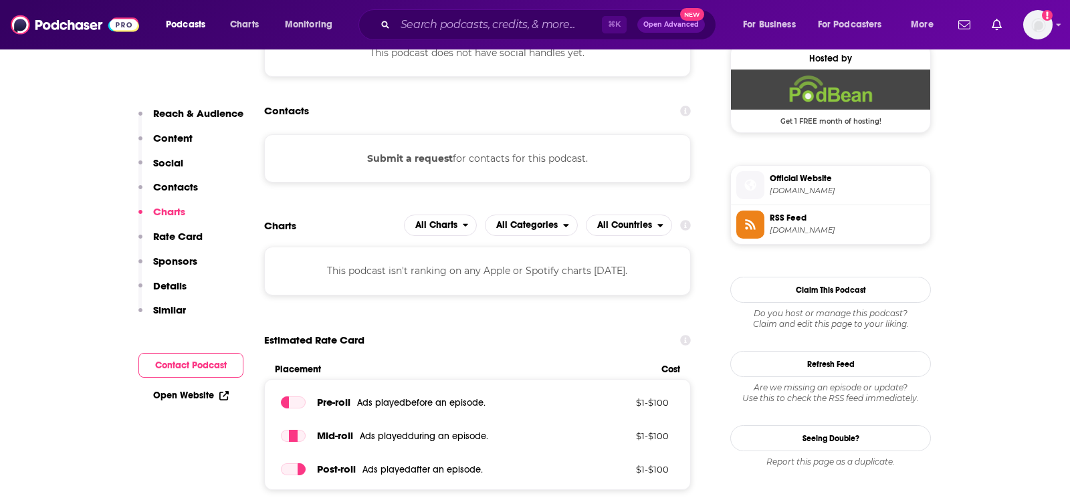
scroll to position [1015, 0]
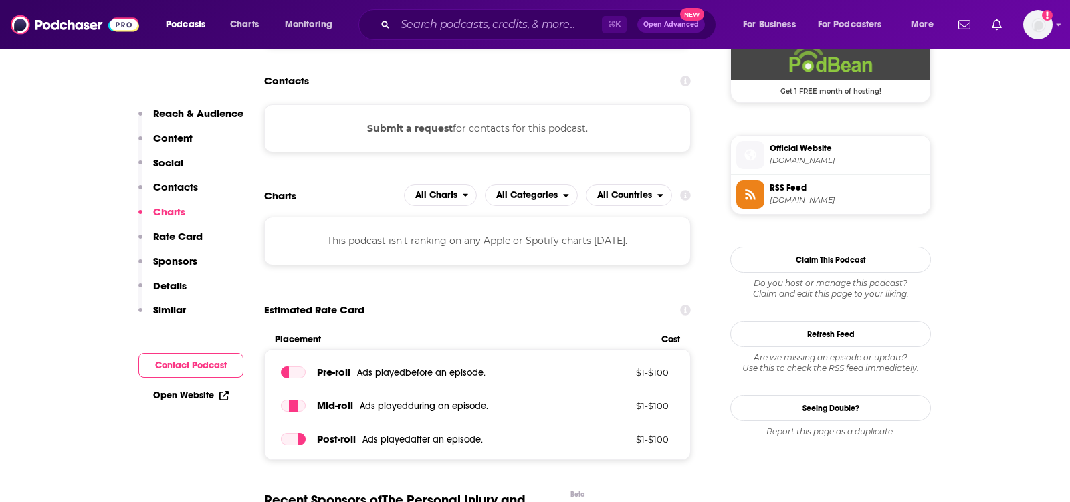
click at [391, 126] on button "Submit a request" at bounding box center [410, 128] width 86 height 15
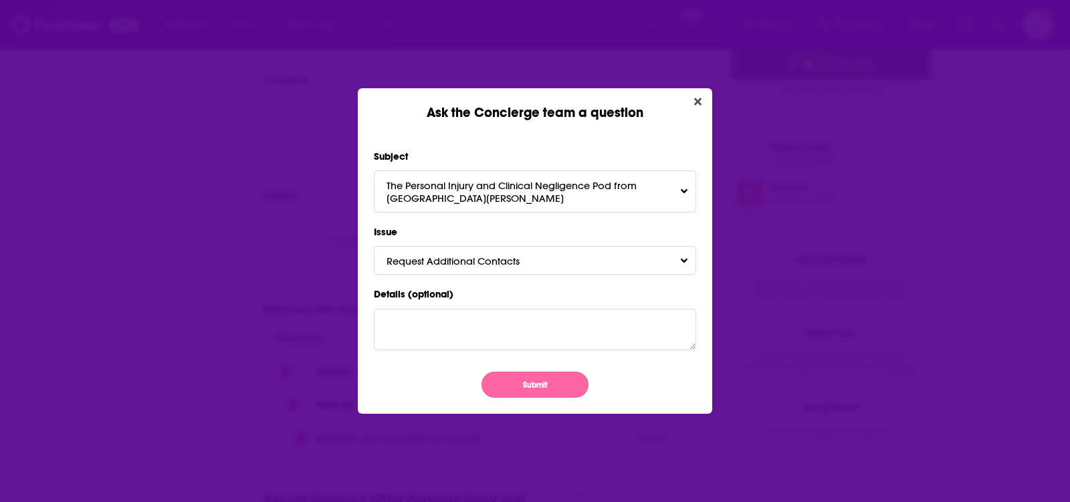
click at [522, 389] on button "Submit" at bounding box center [535, 385] width 107 height 26
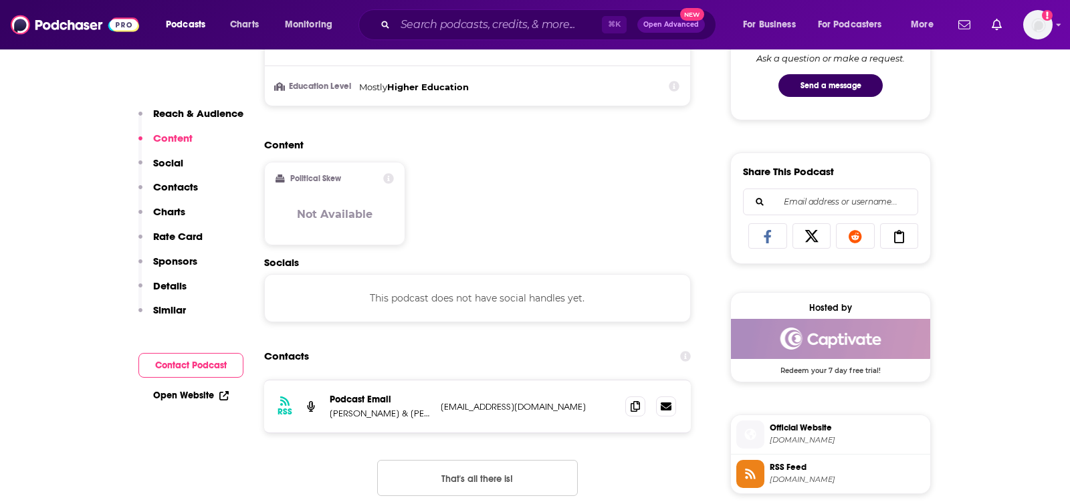
scroll to position [753, 0]
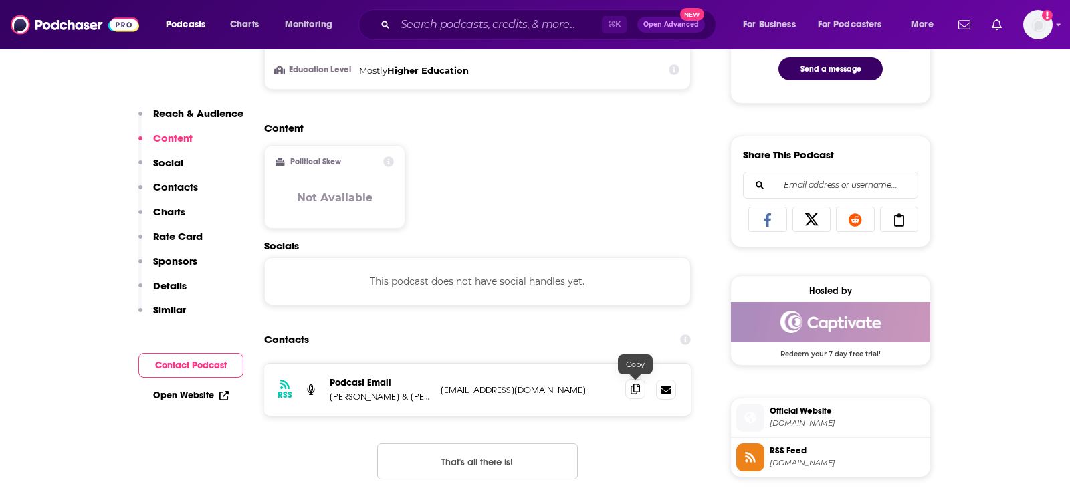
click at [628, 383] on span at bounding box center [635, 389] width 20 height 20
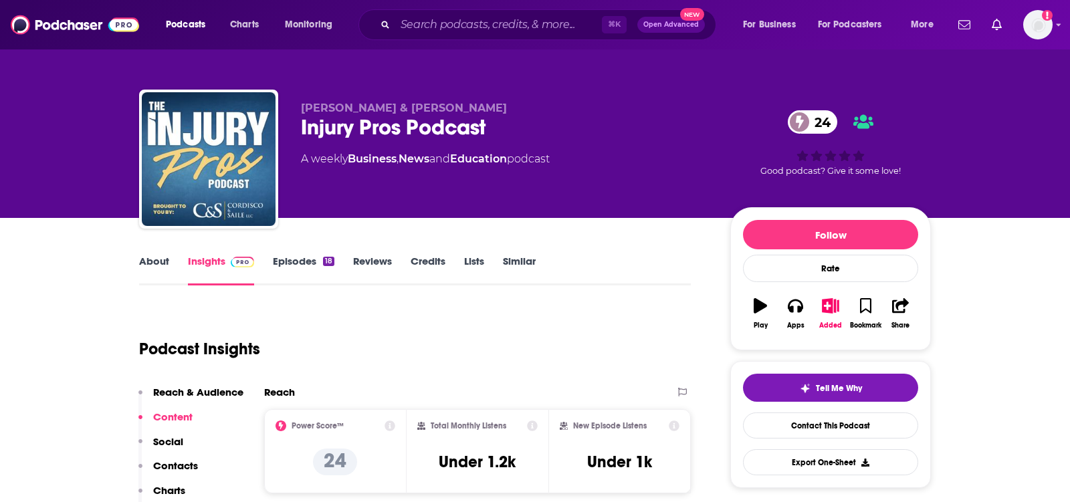
click at [165, 262] on link "About" at bounding box center [154, 270] width 30 height 31
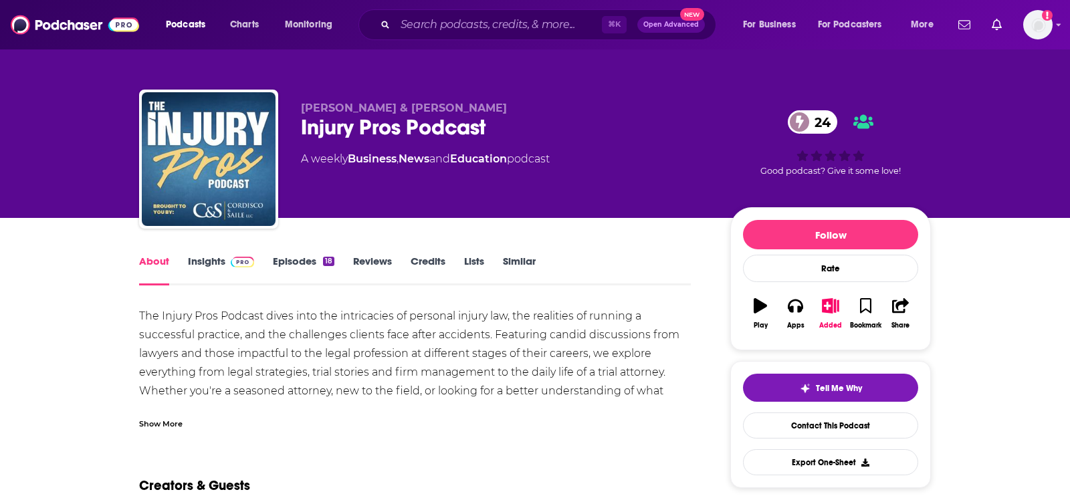
click at [171, 421] on div "Show More" at bounding box center [160, 423] width 43 height 13
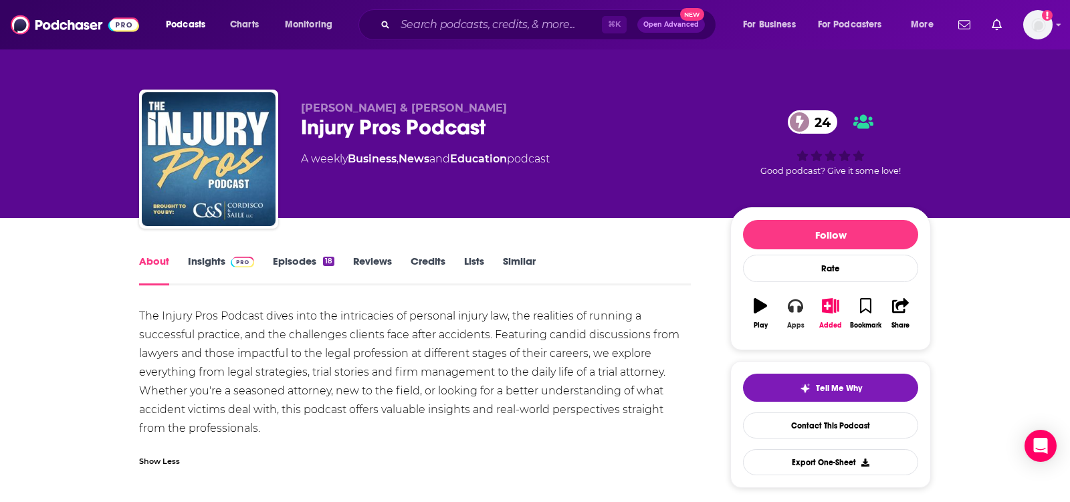
click at [791, 312] on button "Apps" at bounding box center [795, 314] width 35 height 48
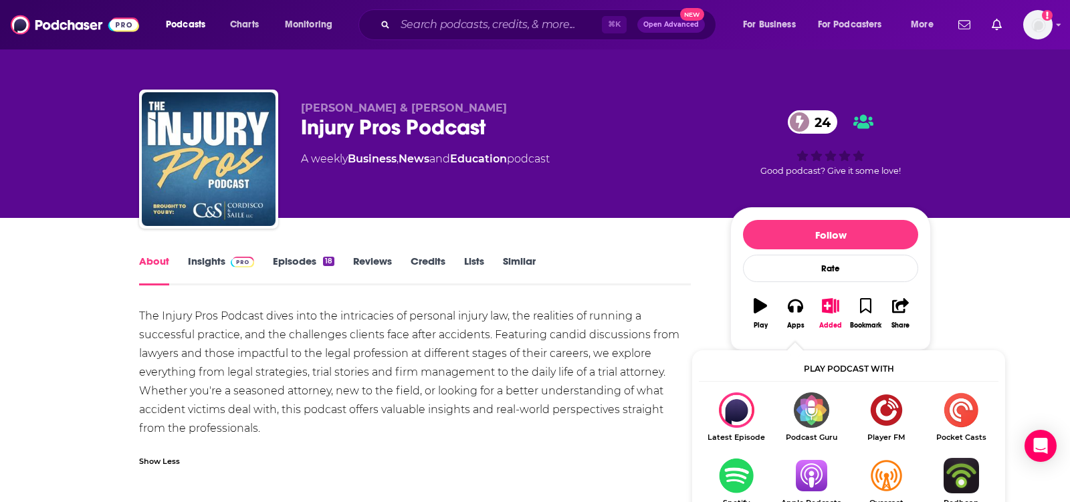
click at [801, 463] on img "Show Listen On dropdown" at bounding box center [811, 475] width 75 height 35
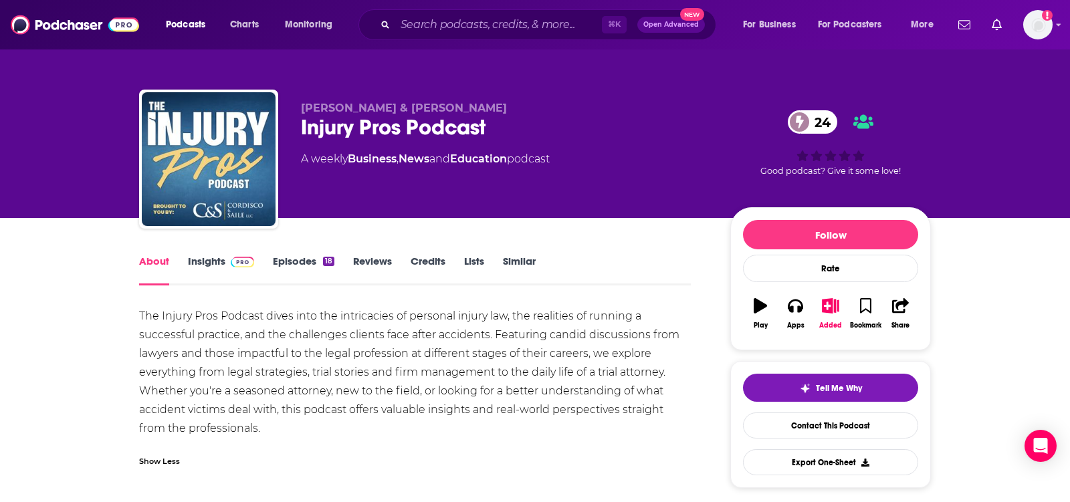
click at [213, 263] on link "Insights" at bounding box center [221, 270] width 66 height 31
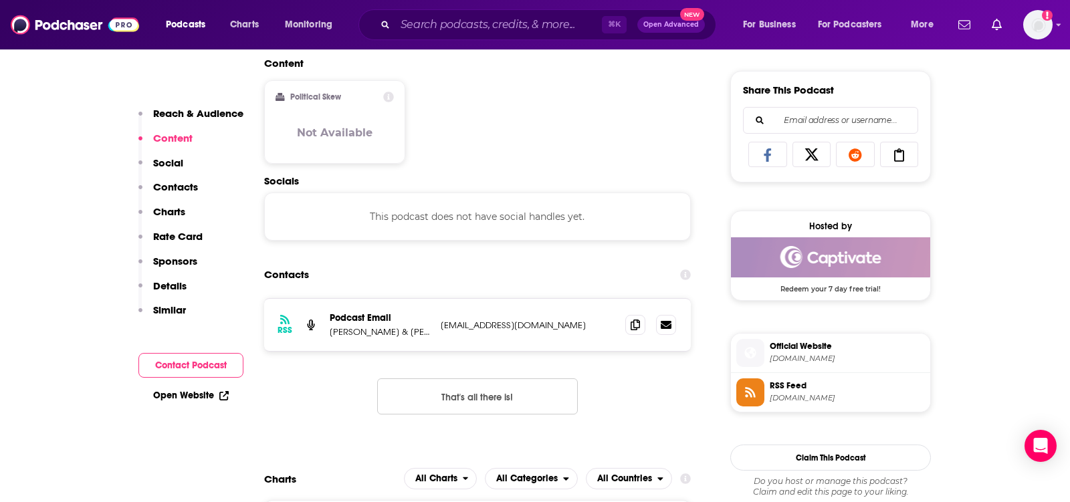
scroll to position [813, 0]
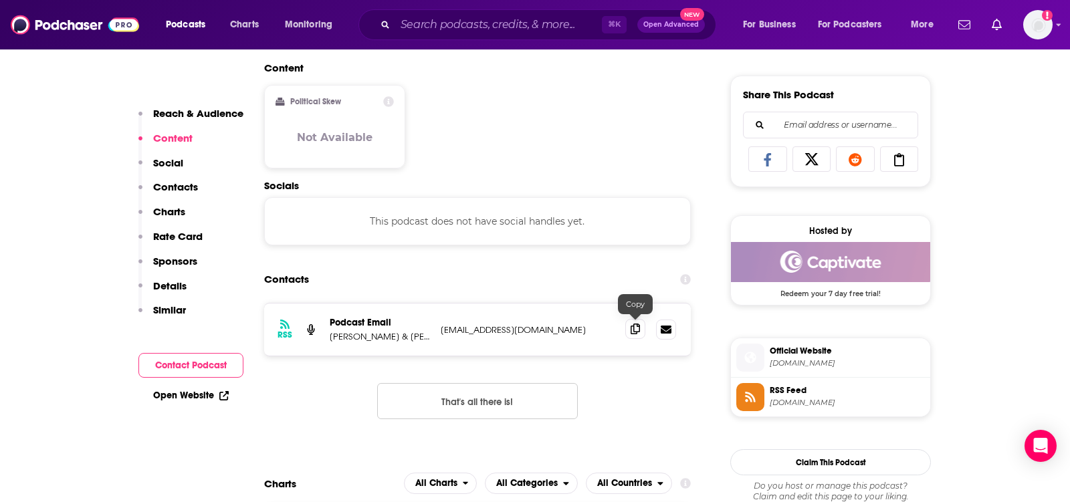
click at [635, 324] on icon at bounding box center [635, 329] width 9 height 11
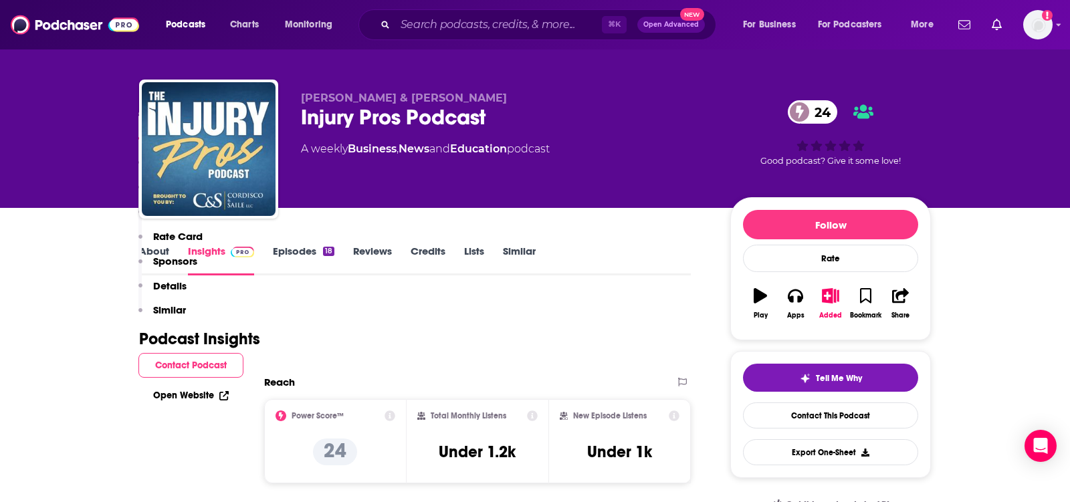
scroll to position [0, 0]
